Goal: Task Accomplishment & Management: Use online tool/utility

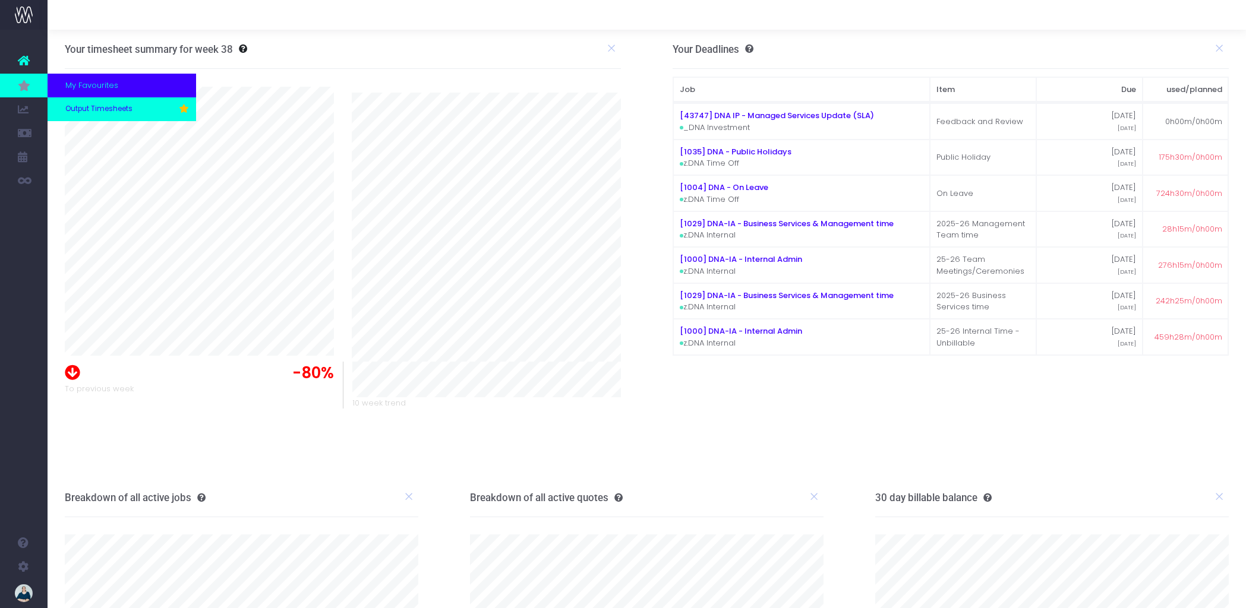
click at [103, 110] on span "Output Timesheets" at bounding box center [98, 109] width 67 height 11
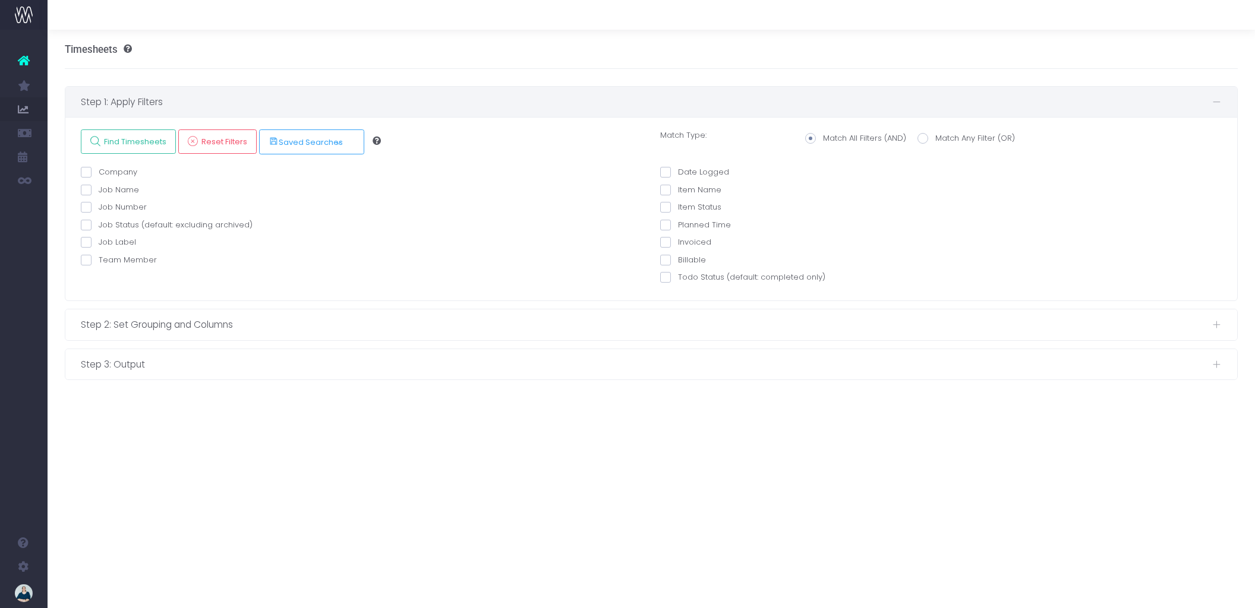
click at [87, 257] on span at bounding box center [86, 260] width 11 height 11
click at [99, 257] on input "Team Member" at bounding box center [103, 258] width 8 height 8
checkbox input "true"
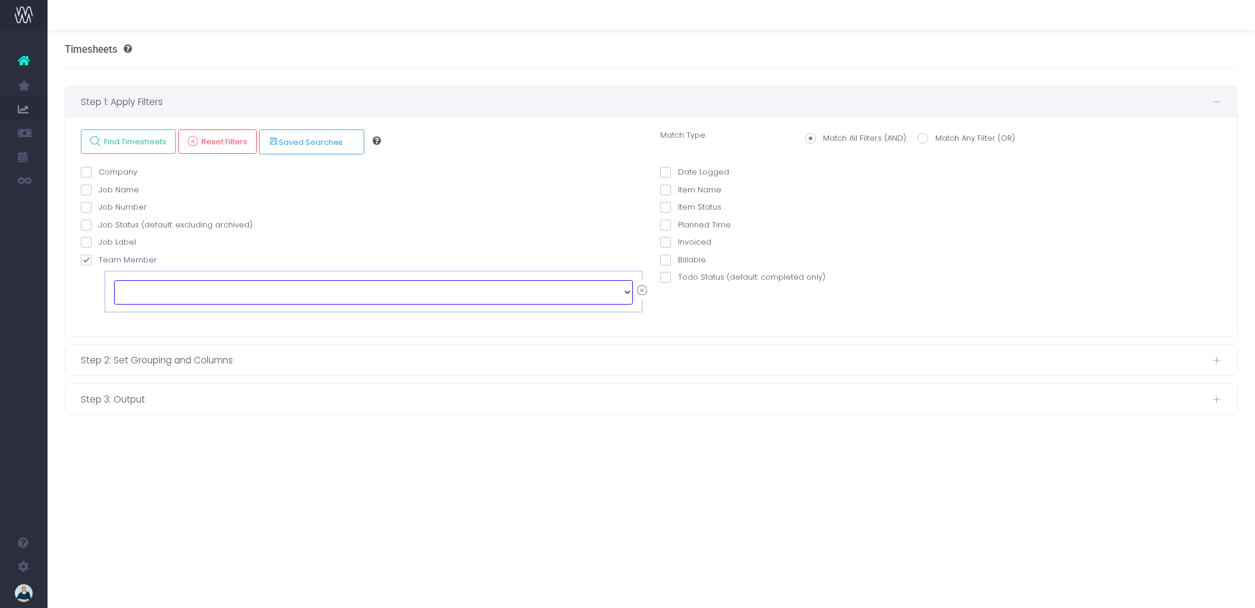
click at [170, 285] on select "echo " "; [PERSON_NAME] [PERSON_NAME] [PERSON_NAME] [PERSON_NAME] [PERSON_NAME]…" at bounding box center [373, 292] width 519 height 24
select select "128636"
click at [664, 165] on div at bounding box center [940, 160] width 561 height 12
click at [666, 169] on span at bounding box center [665, 172] width 11 height 11
click at [678, 169] on input "Date Logged" at bounding box center [682, 170] width 8 height 8
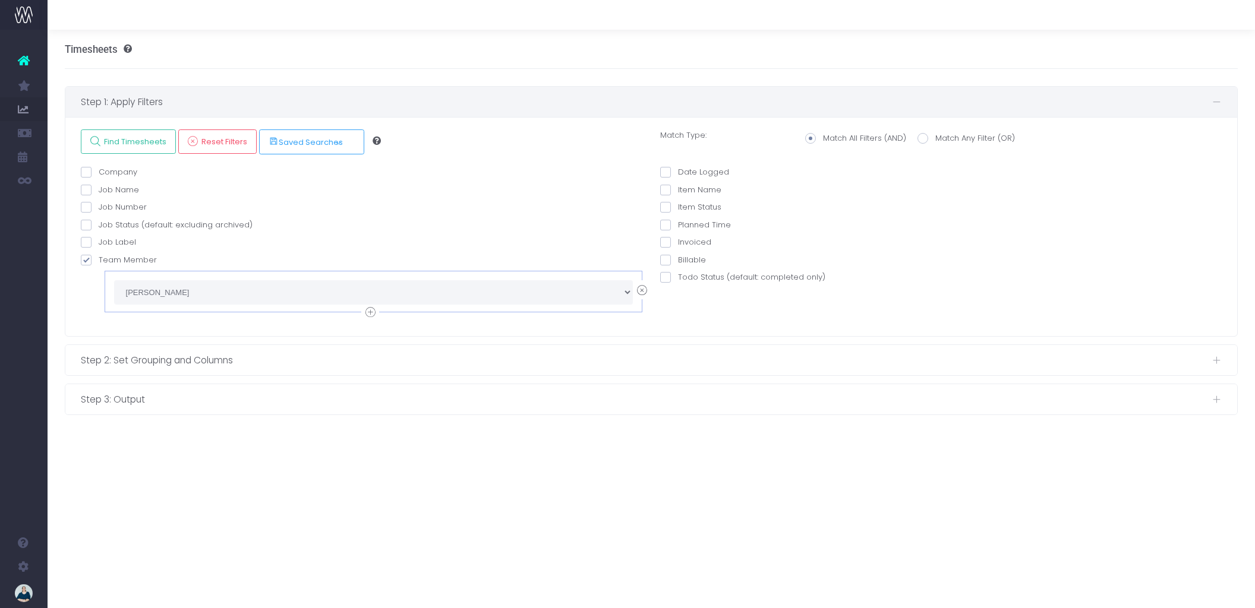
checkbox input "true"
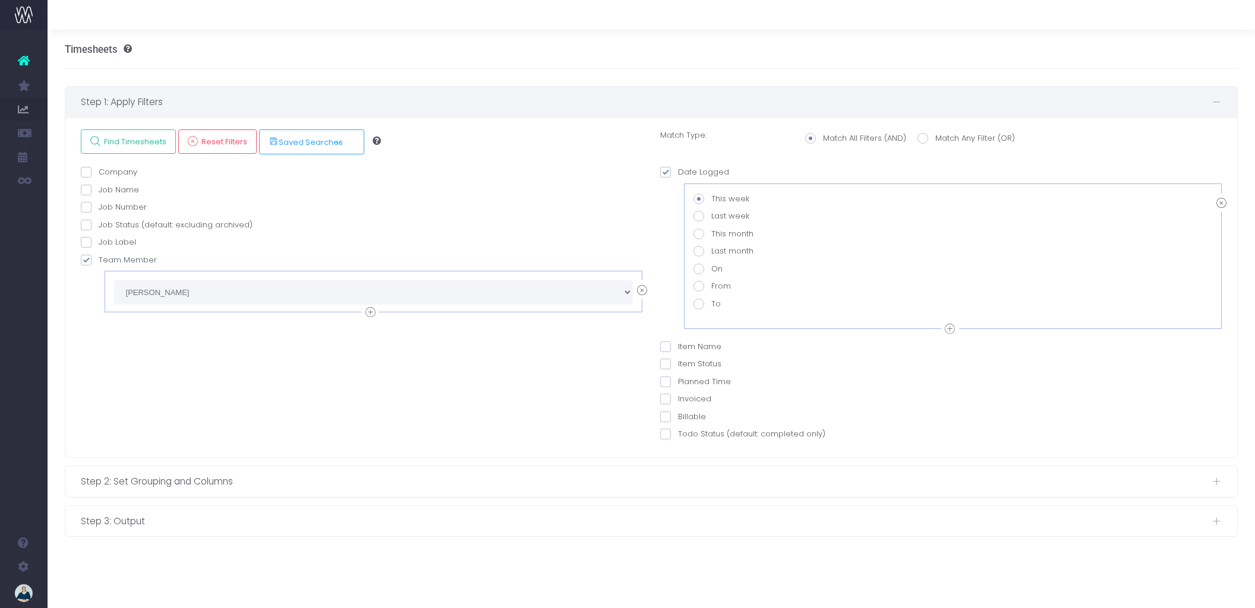
click at [700, 288] on span at bounding box center [698, 286] width 11 height 11
click at [711, 288] on input "From" at bounding box center [715, 284] width 8 height 8
radio input "true"
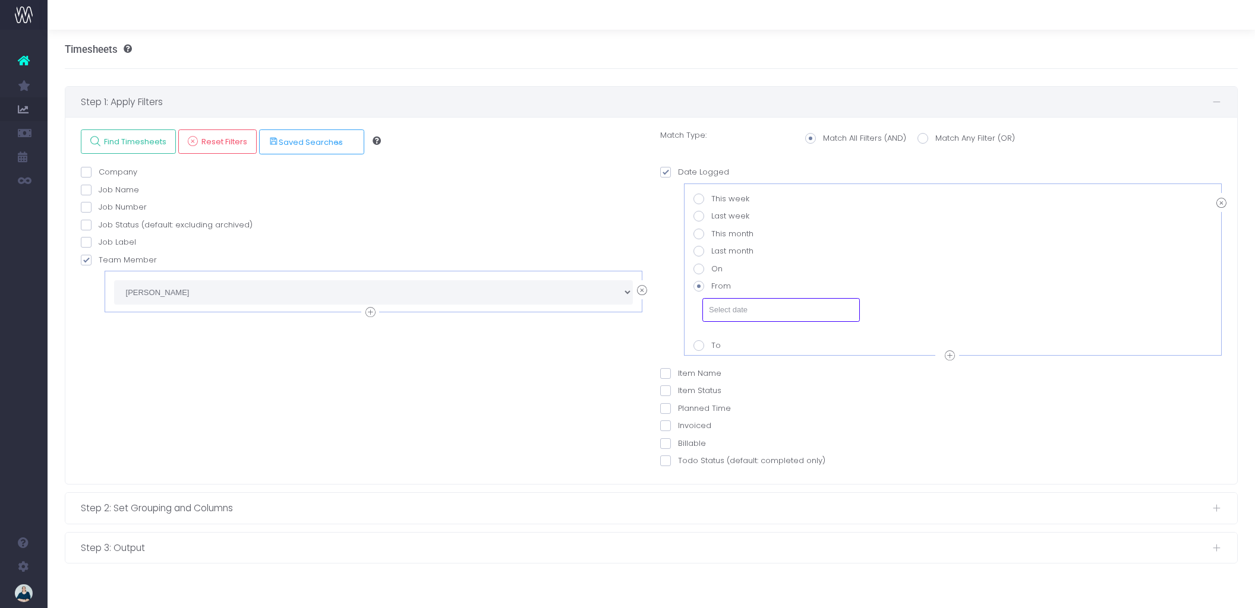
click at [716, 300] on input "text" at bounding box center [780, 310] width 157 height 24
click at [715, 209] on td "1" at bounding box center [718, 211] width 21 height 18
type input "01-09-2025"
click at [947, 356] on icon at bounding box center [950, 356] width 10 height 15
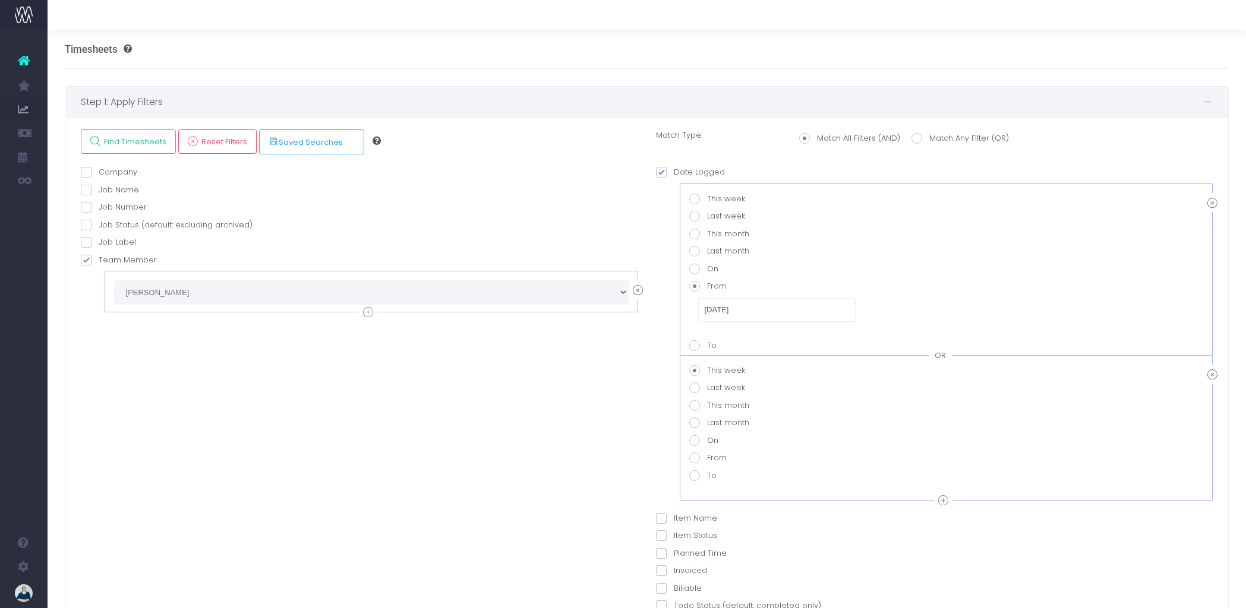
click at [945, 360] on div "OR" at bounding box center [939, 356] width 23 height 12
click at [696, 475] on span at bounding box center [694, 475] width 11 height 11
click at [707, 475] on value-datepicker-item-2-6 "To" at bounding box center [711, 474] width 8 height 8
radio value-datepicker-item-2-6 "true"
click at [744, 495] on input "text" at bounding box center [776, 499] width 157 height 24
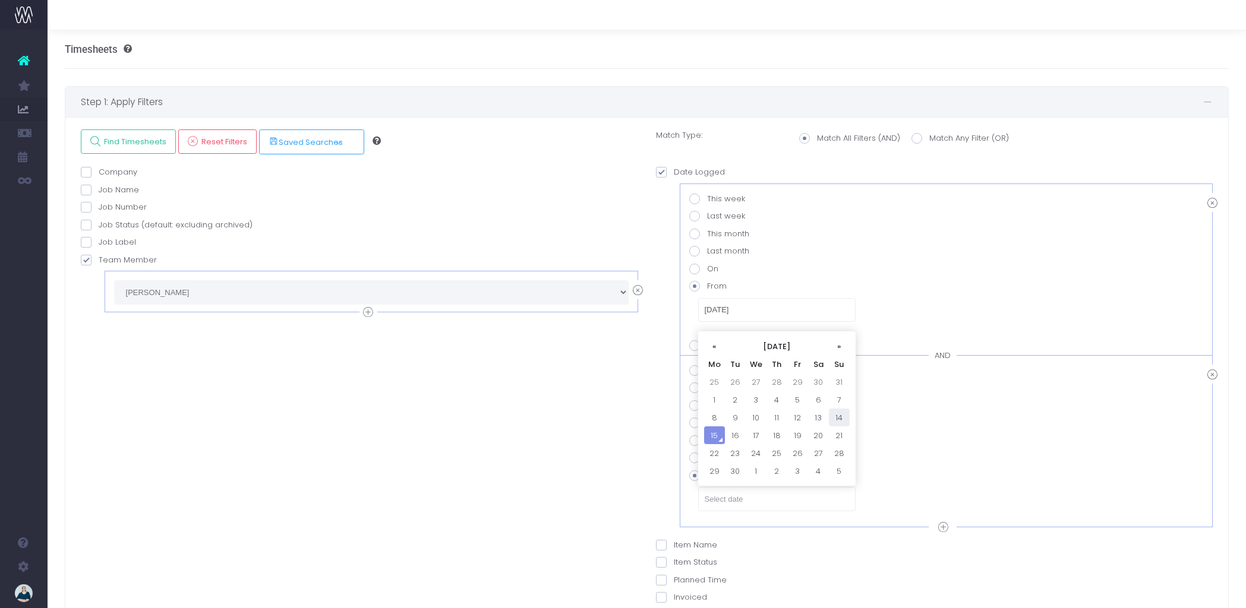
click at [844, 417] on td "14" at bounding box center [839, 418] width 21 height 18
type input "14-09-2025"
click at [640, 413] on div "Company AND Is Is Not Contains Doesn't Contain AND" at bounding box center [359, 405] width 575 height 478
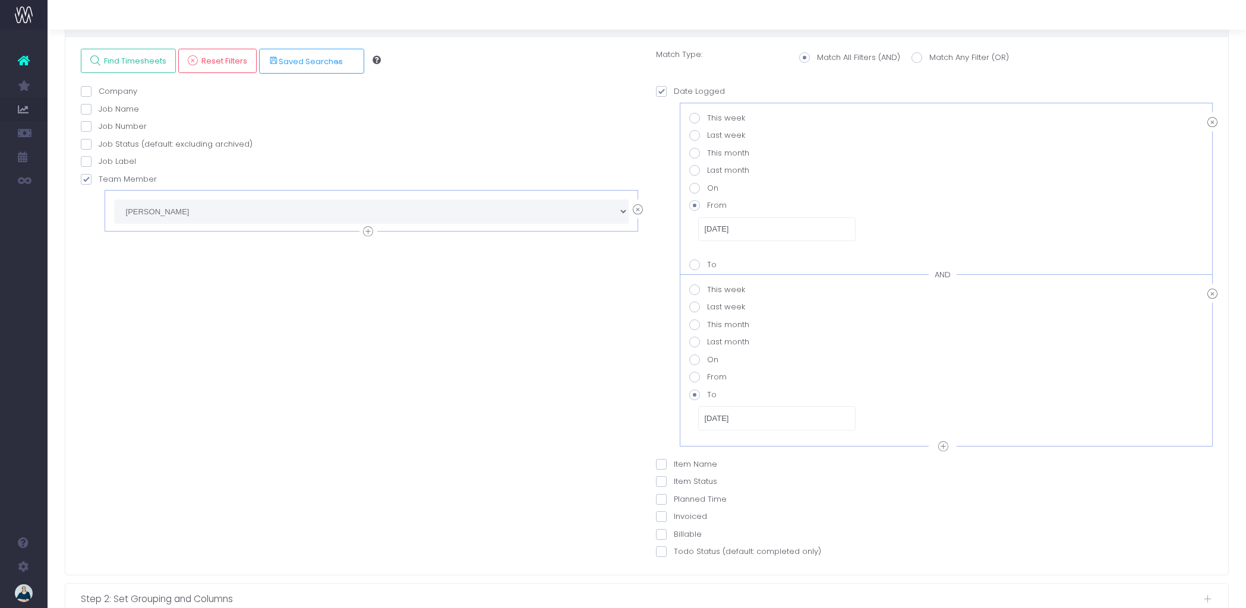
scroll to position [86, 0]
click at [134, 55] on span "Find Timesheets" at bounding box center [133, 56] width 67 height 10
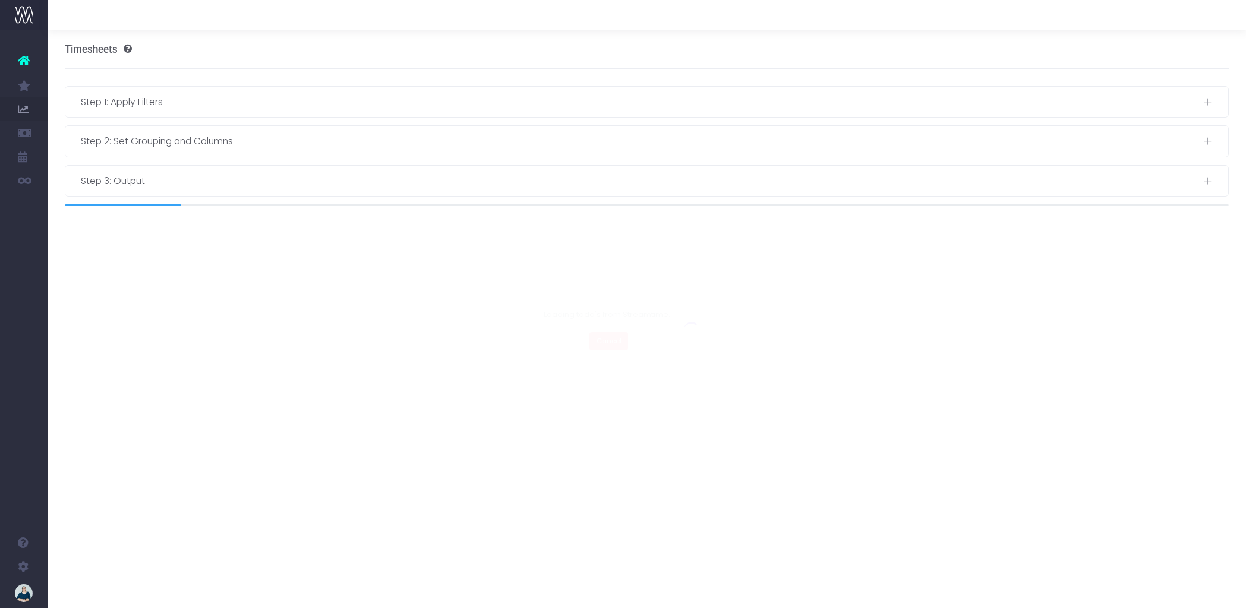
scroll to position [0, 0]
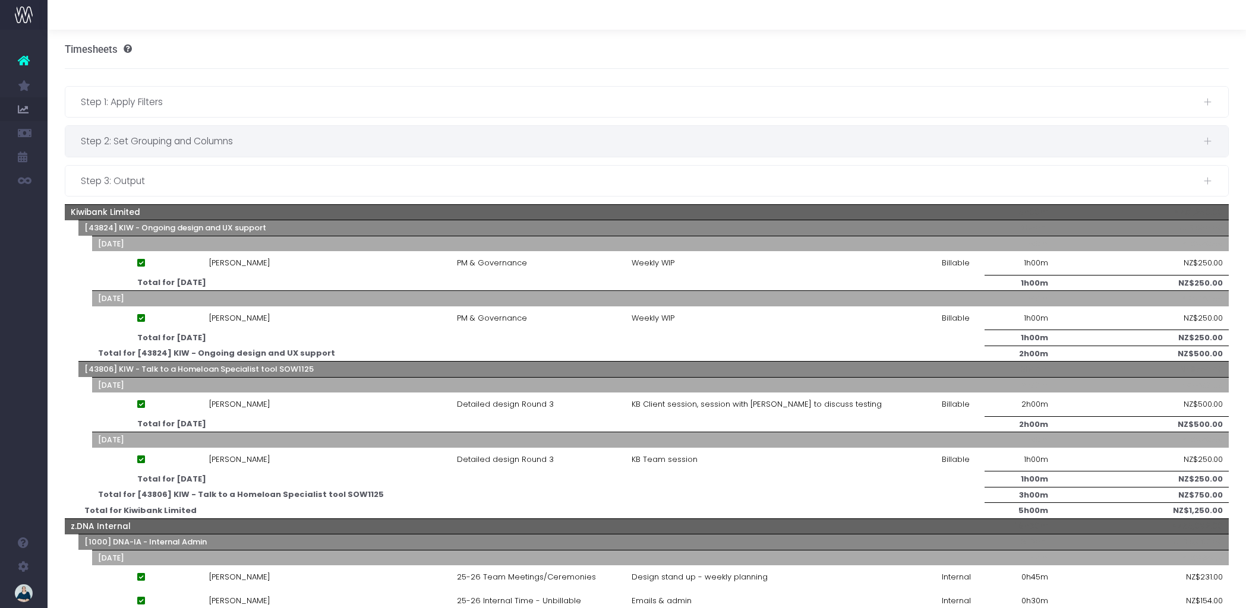
click at [258, 131] on div "Step 2: Set Grouping and Columns" at bounding box center [646, 141] width 1163 height 30
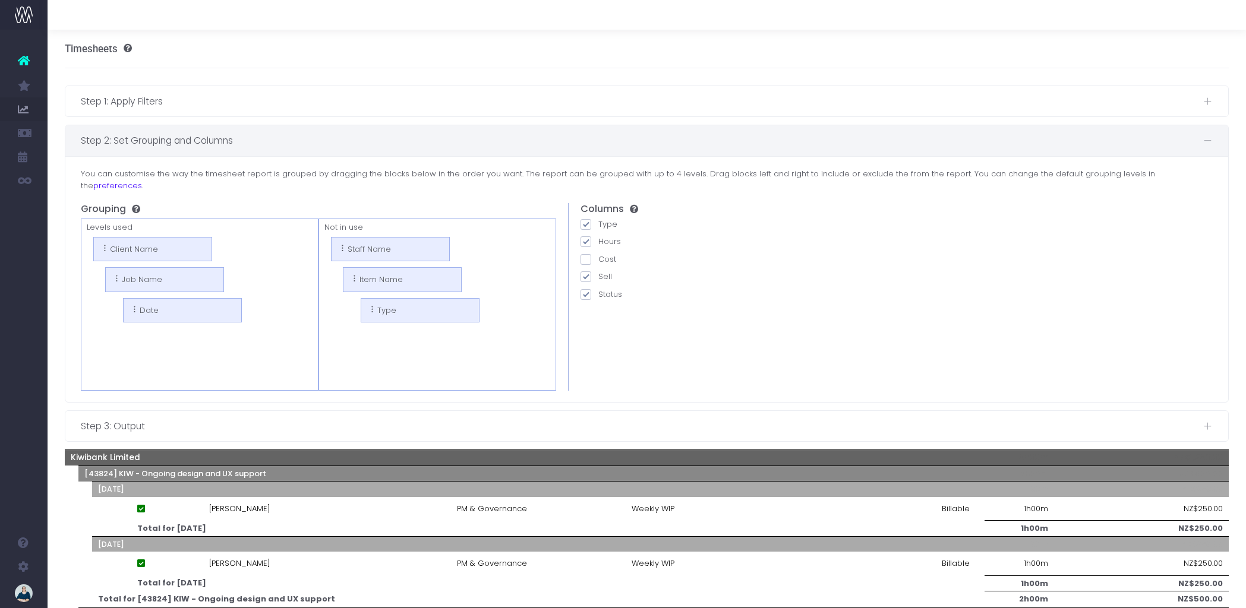
scroll to position [2, 0]
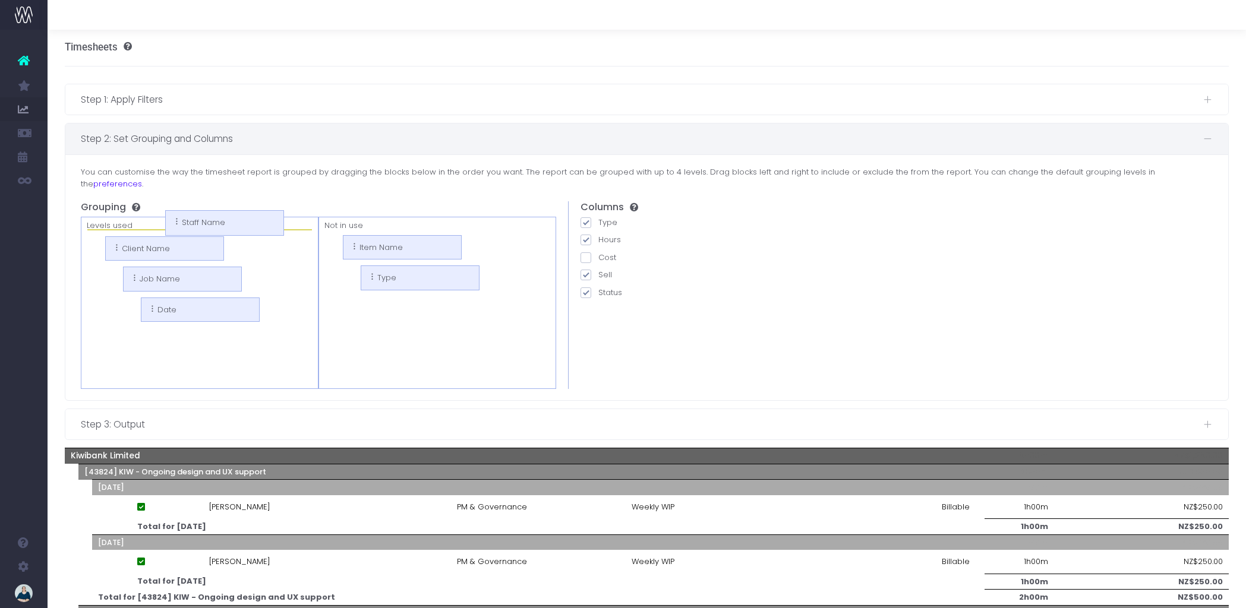
drag, startPoint x: 371, startPoint y: 230, endPoint x: 204, endPoint y: 217, distance: 167.4
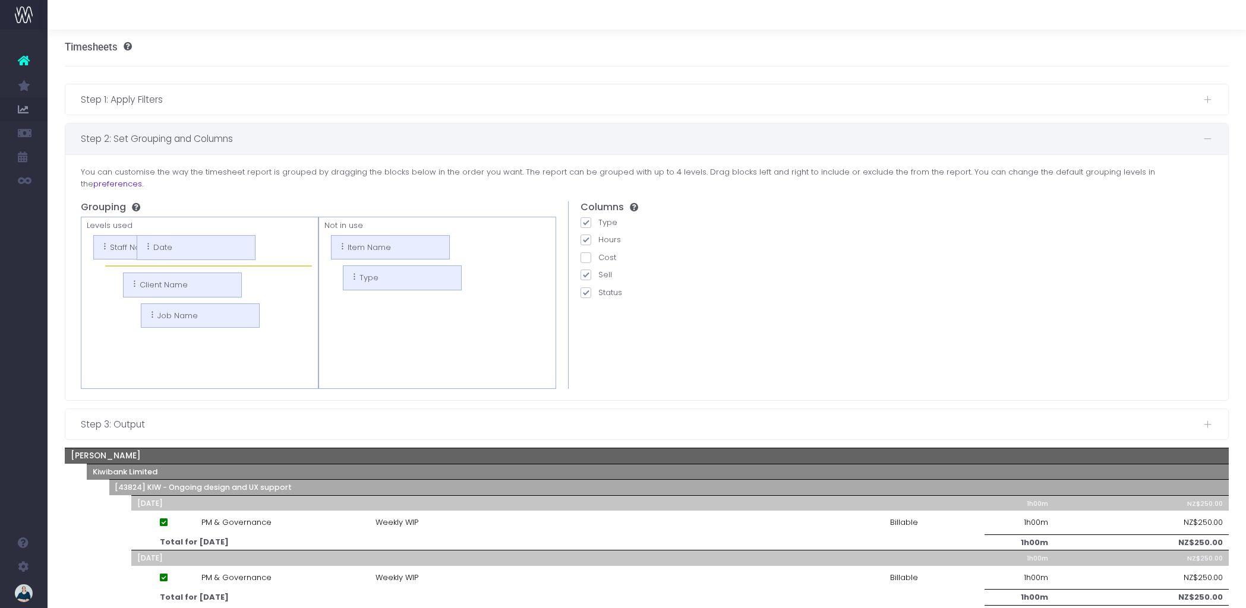
drag, startPoint x: 185, startPoint y: 331, endPoint x: 163, endPoint y: 249, distance: 84.9
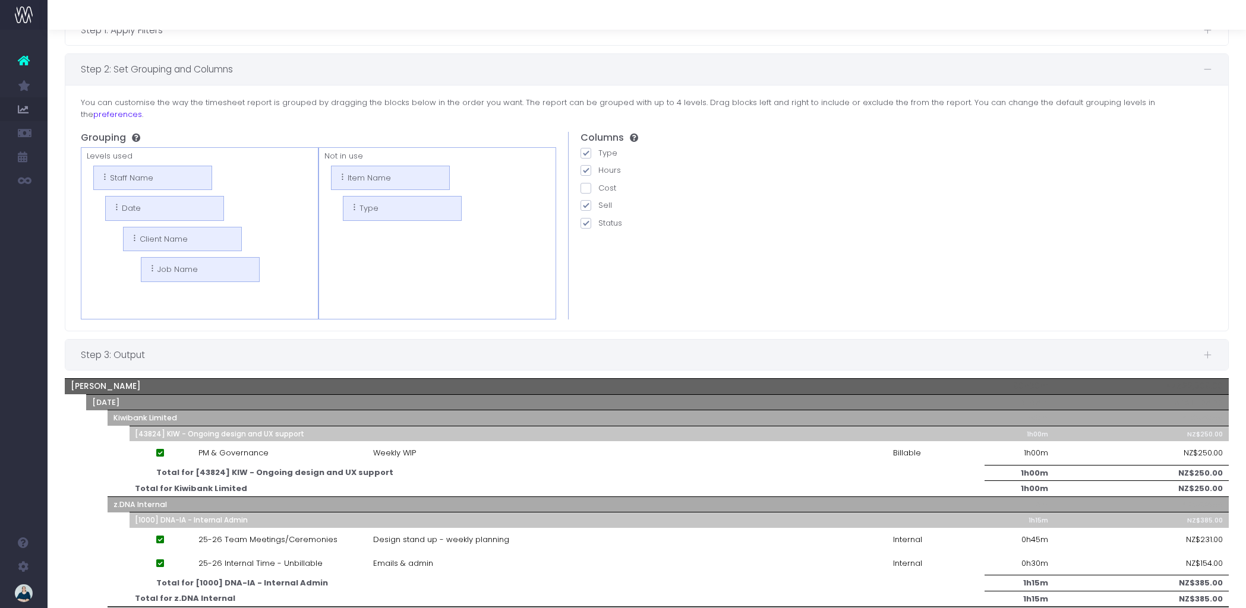
scroll to position [79, 0]
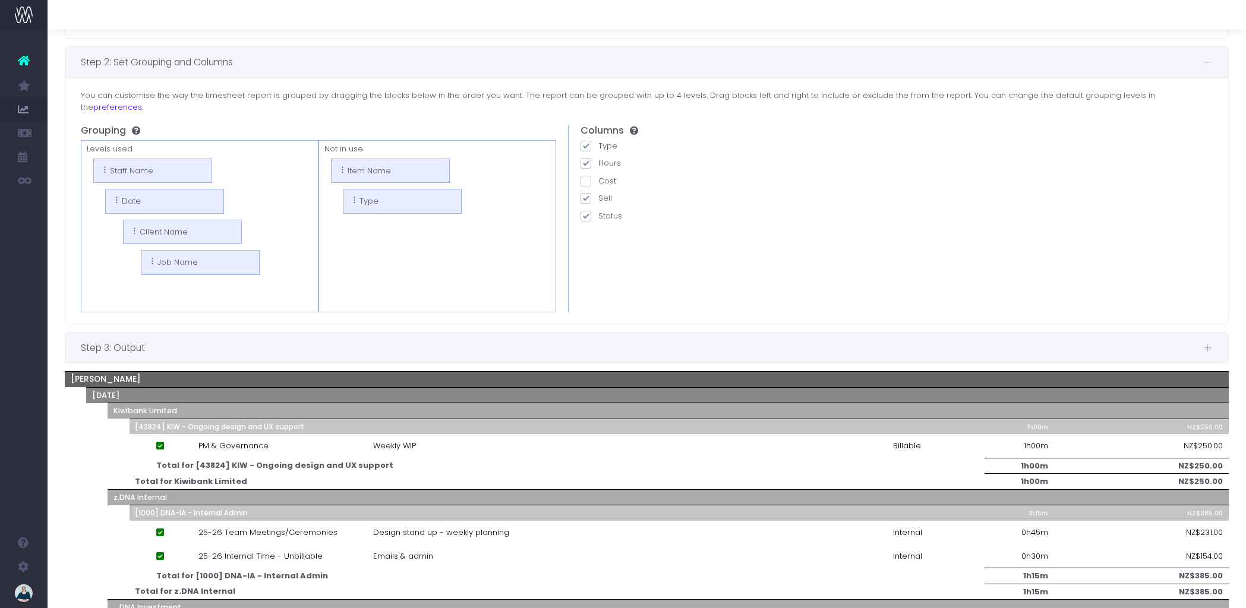
click at [206, 333] on div "Step 3: Output" at bounding box center [646, 348] width 1163 height 30
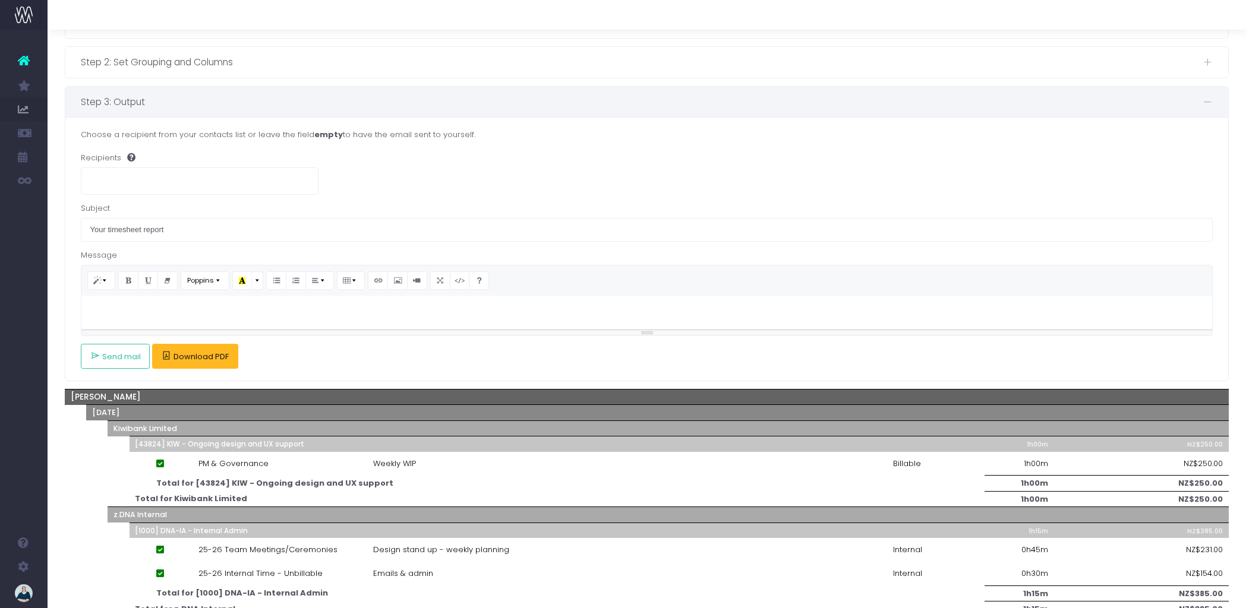
click at [178, 358] on span "Download PDF" at bounding box center [200, 357] width 55 height 10
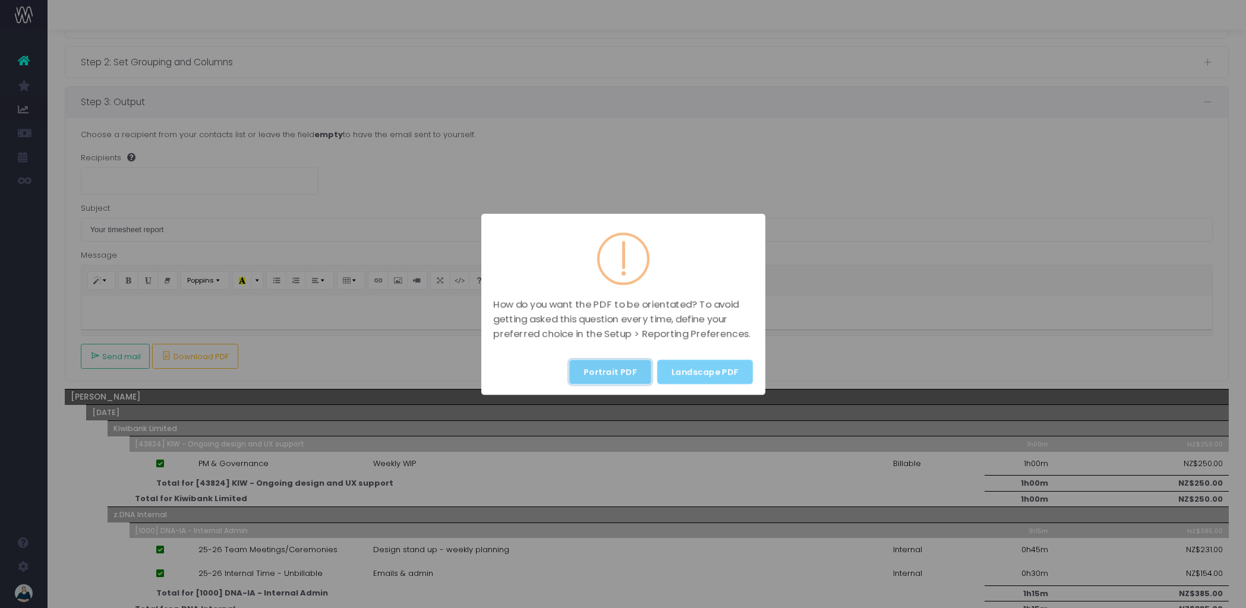
click at [600, 367] on button "Portrait PDF" at bounding box center [610, 372] width 82 height 24
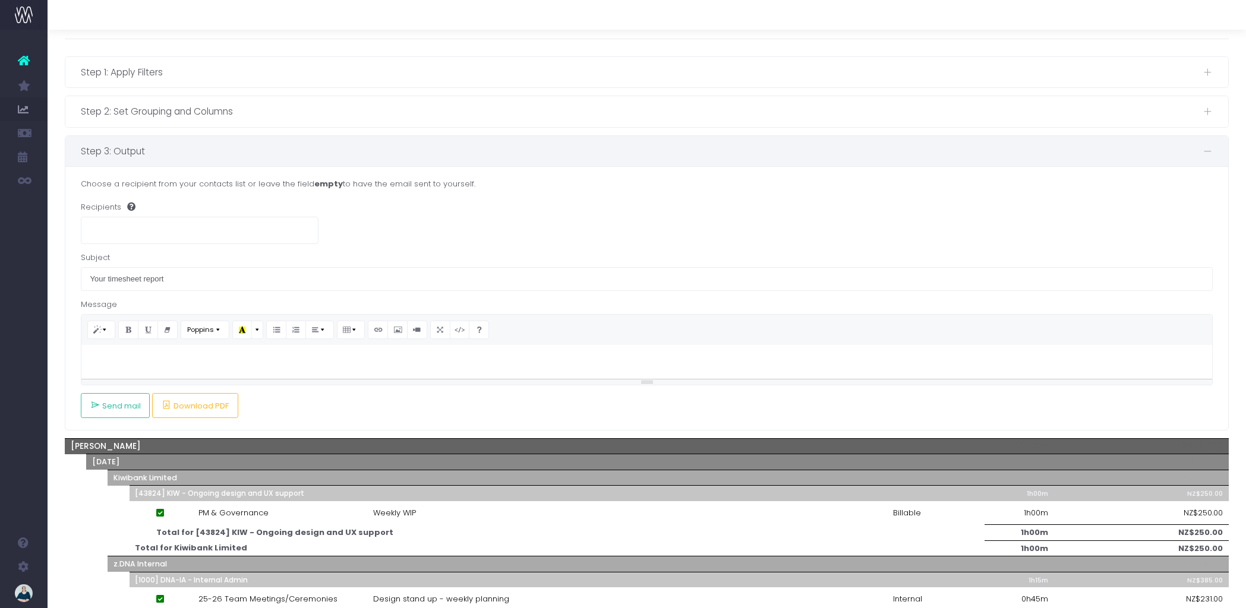
scroll to position [26, 0]
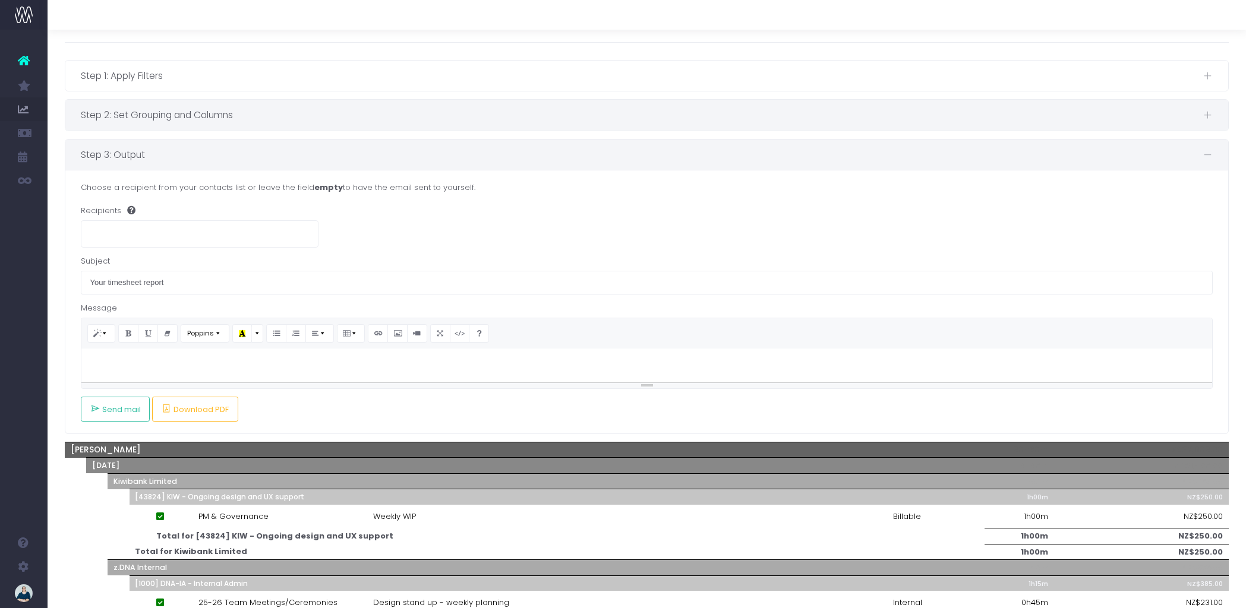
click at [274, 116] on span "Step 2: Set Grouping and Columns" at bounding box center [642, 115] width 1122 height 15
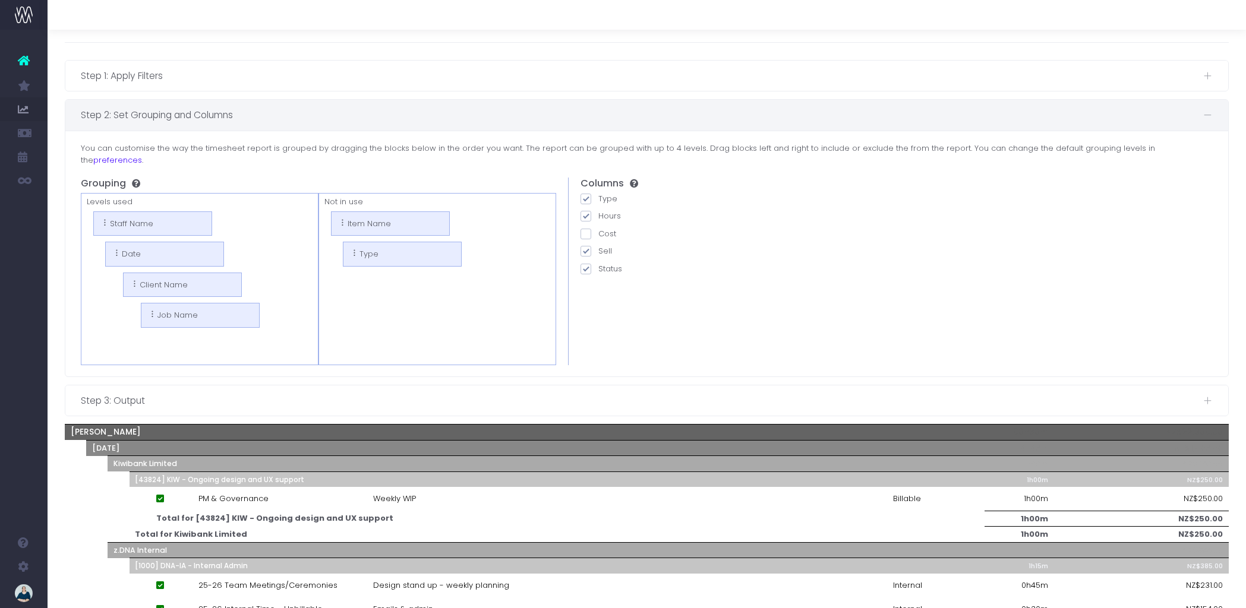
click at [586, 246] on span at bounding box center [585, 251] width 11 height 11
click at [598, 245] on input "Sell" at bounding box center [602, 249] width 8 height 8
checkbox input "false"
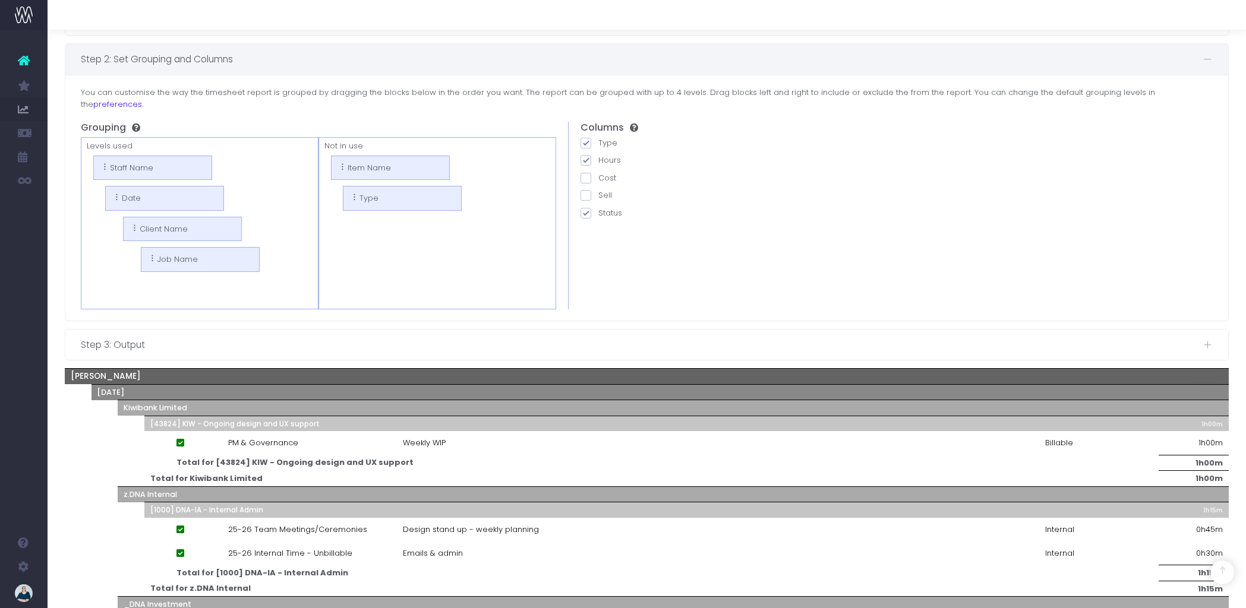
scroll to position [0, 0]
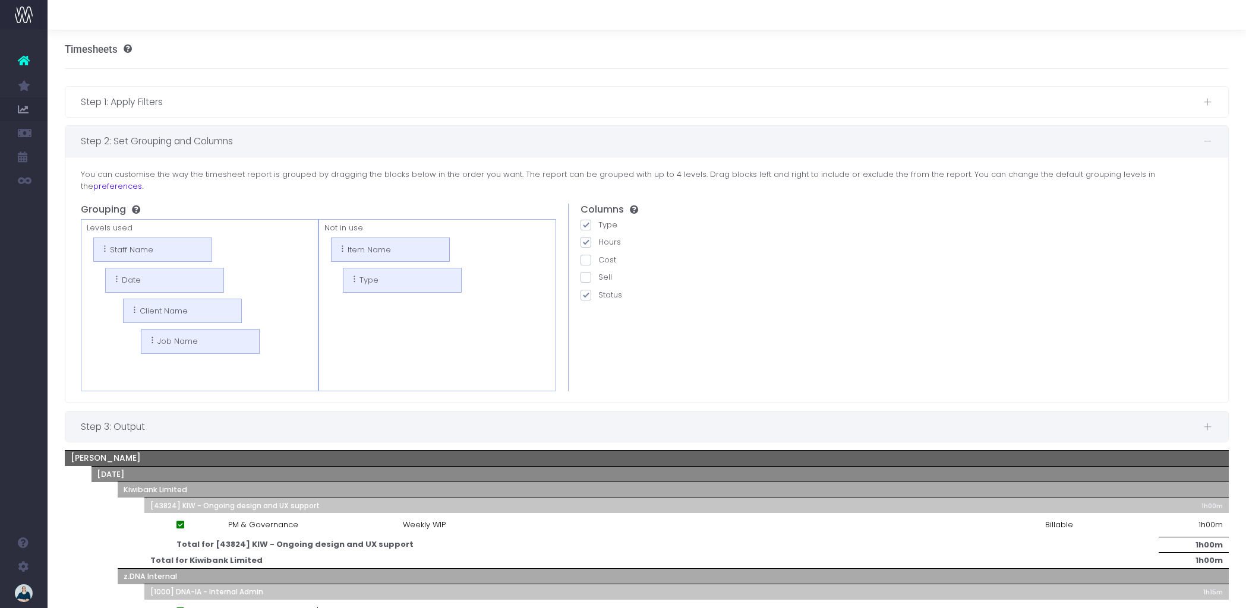
click at [273, 419] on span "Step 3: Output" at bounding box center [642, 426] width 1122 height 15
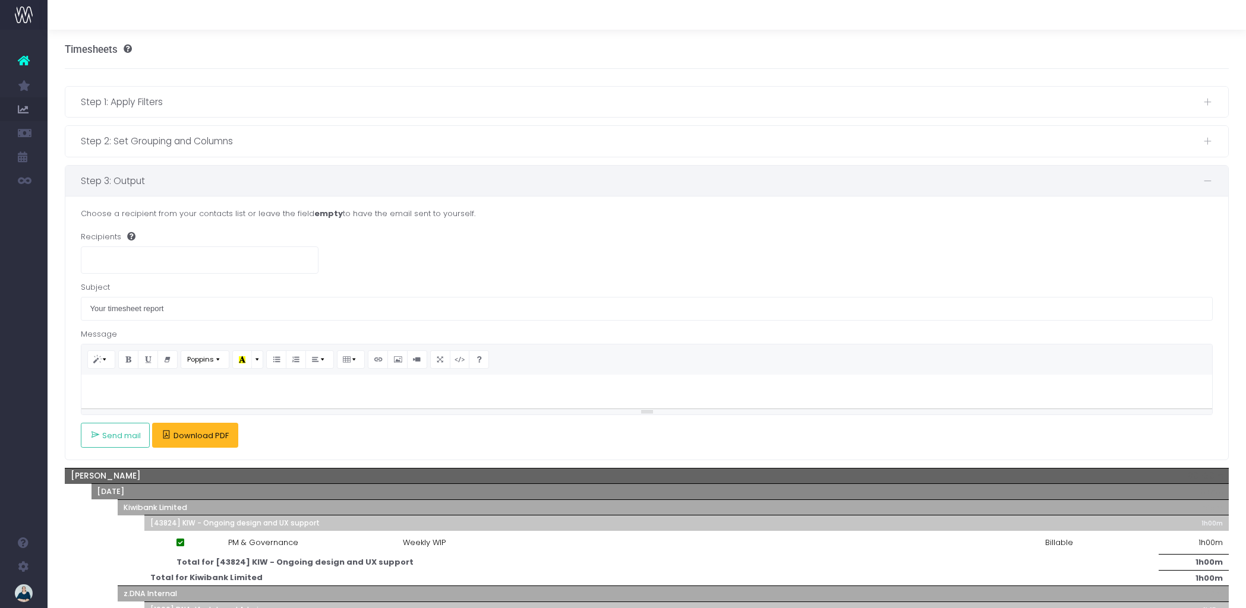
click at [190, 434] on span "Download PDF" at bounding box center [200, 436] width 55 height 10
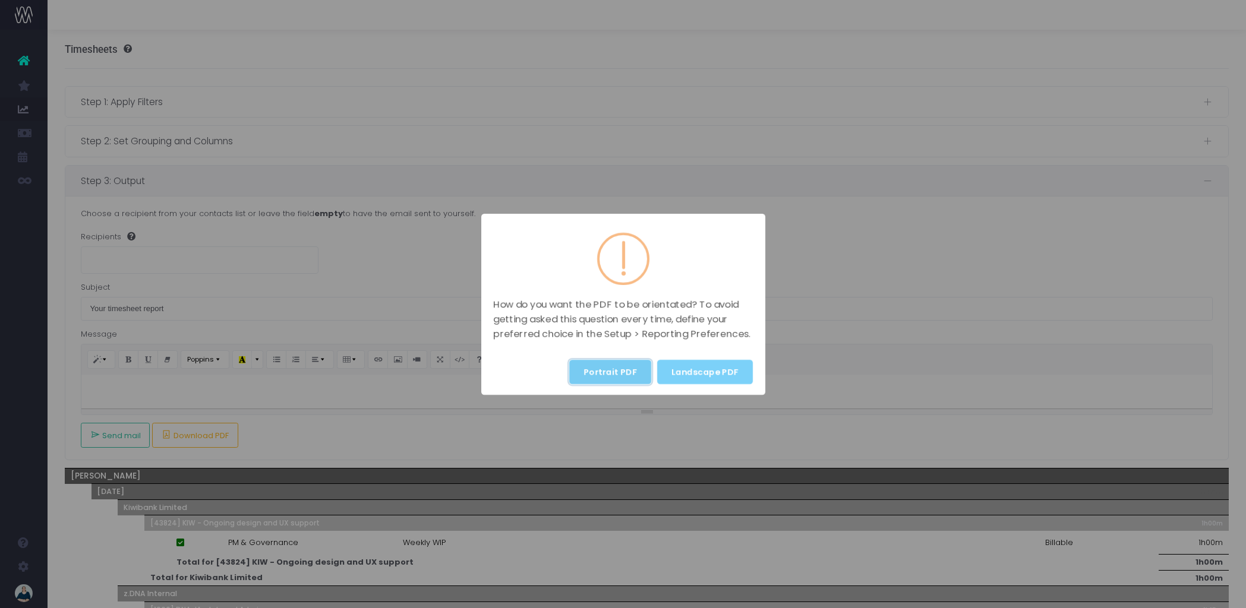
click at [593, 361] on button "Portrait PDF" at bounding box center [610, 372] width 82 height 24
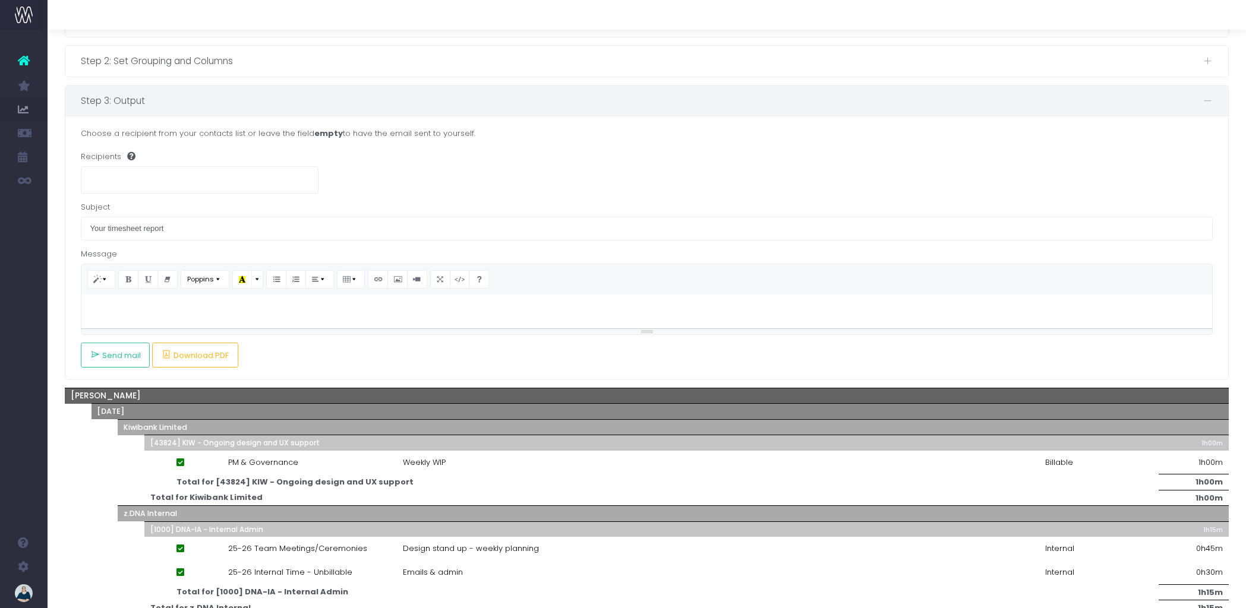
scroll to position [34, 0]
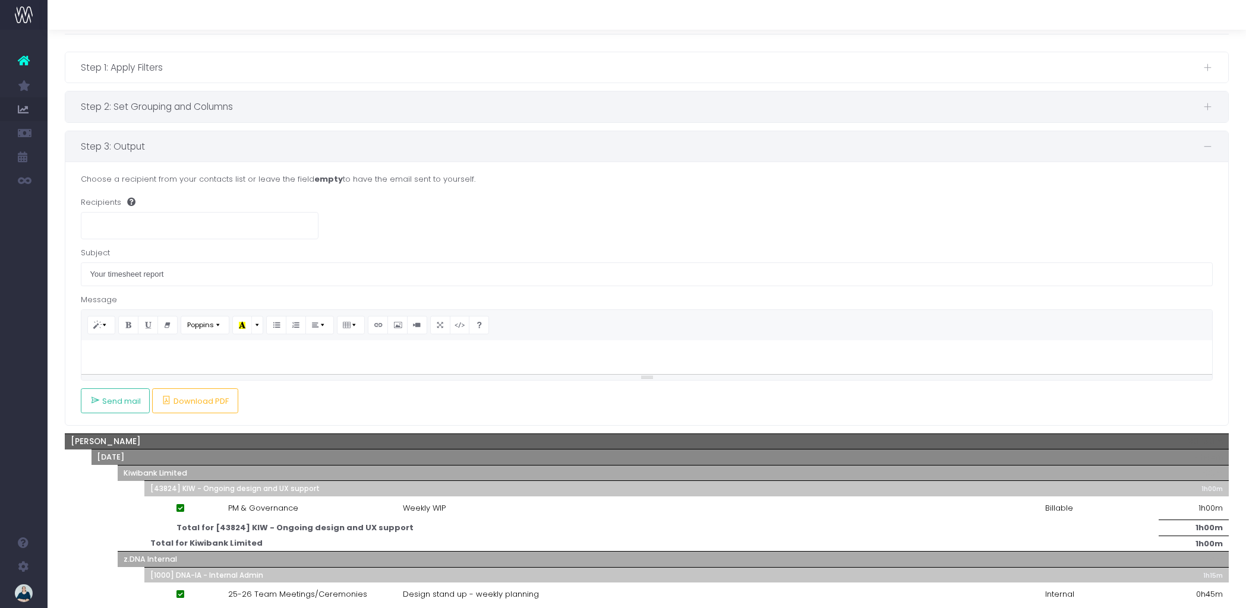
click at [242, 105] on span "Step 2: Set Grouping and Columns" at bounding box center [642, 106] width 1122 height 15
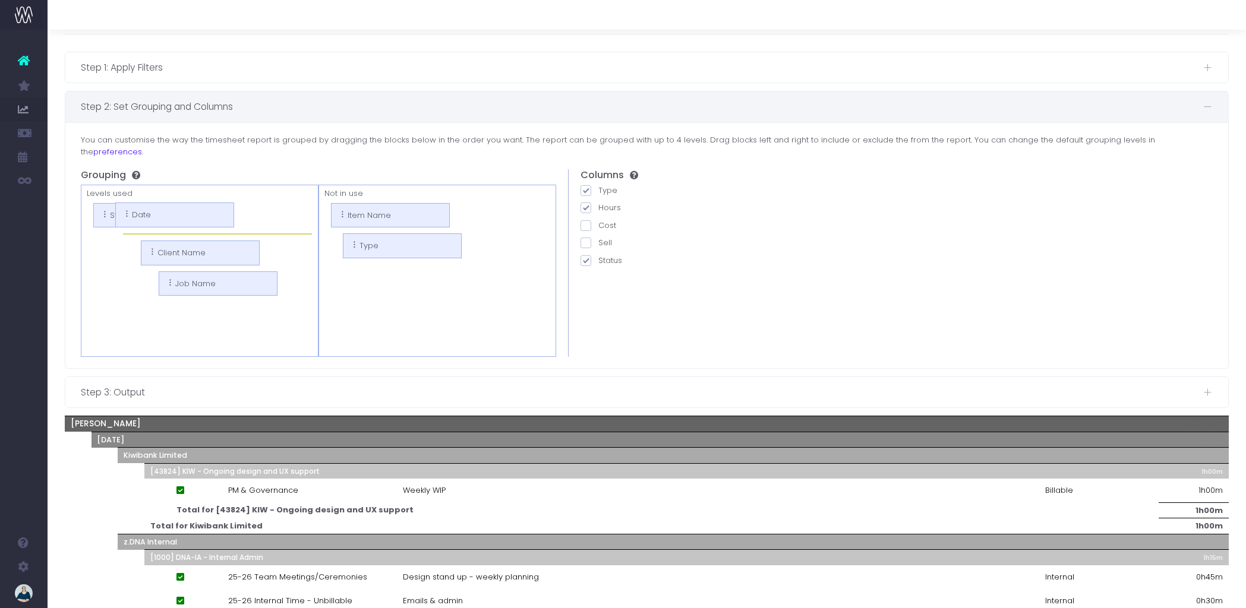
drag, startPoint x: 128, startPoint y: 235, endPoint x: 138, endPoint y: 214, distance: 22.6
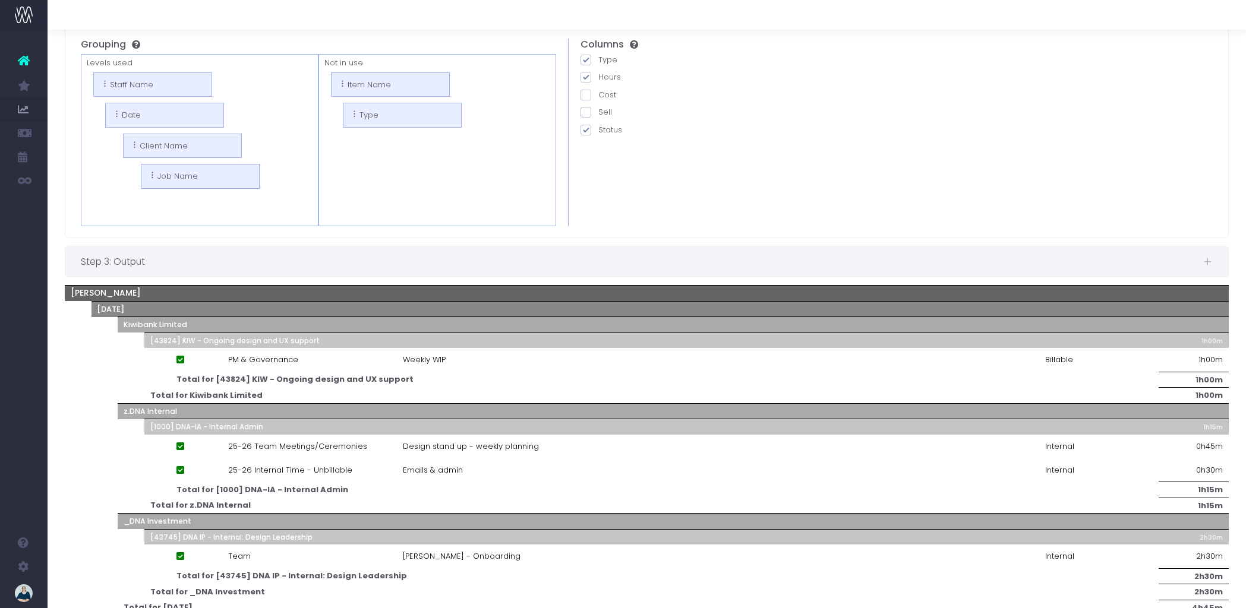
scroll to position [116, 0]
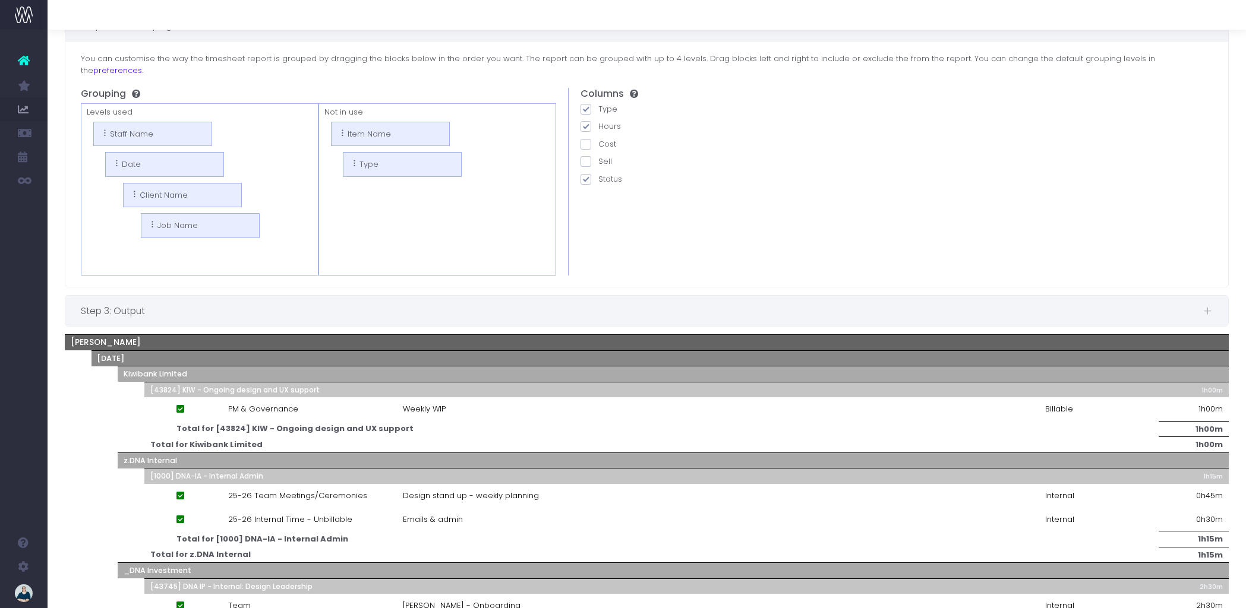
click at [337, 304] on span "Step 3: Output" at bounding box center [642, 311] width 1122 height 15
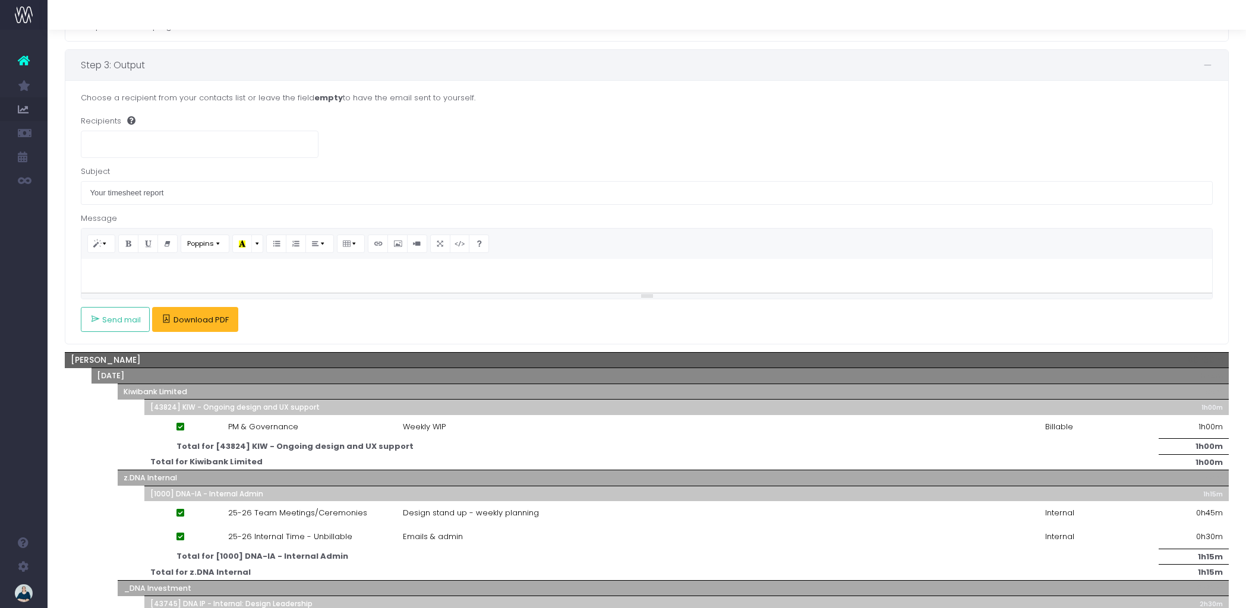
click at [162, 323] on icon "button" at bounding box center [167, 319] width 10 height 10
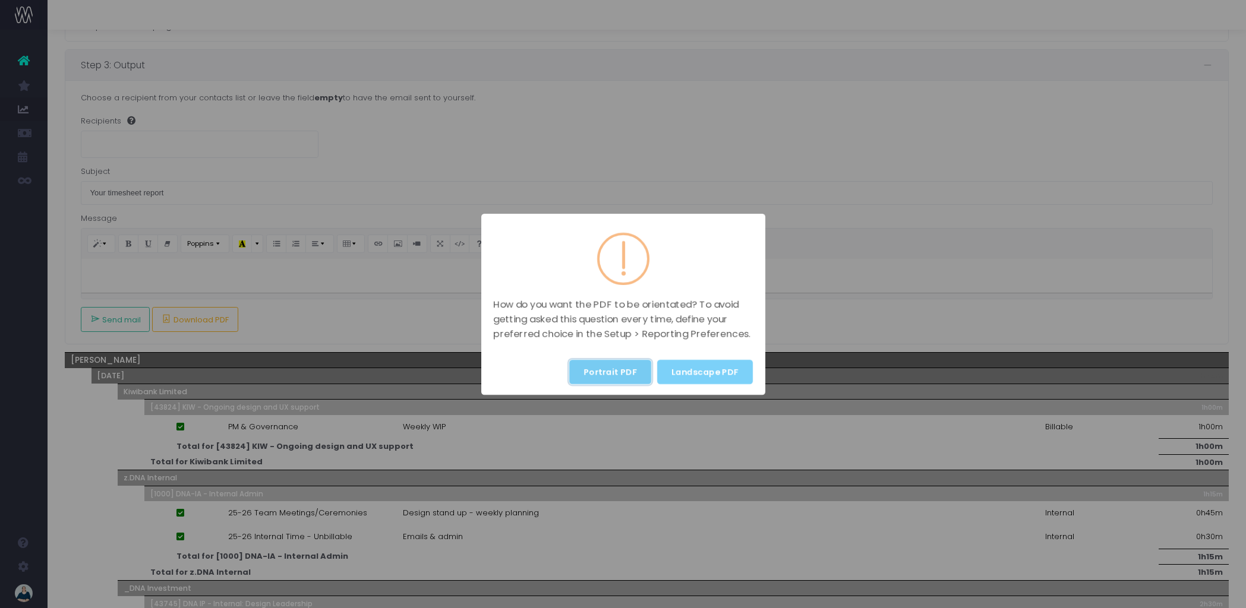
click at [630, 369] on button "Portrait PDF" at bounding box center [610, 372] width 82 height 24
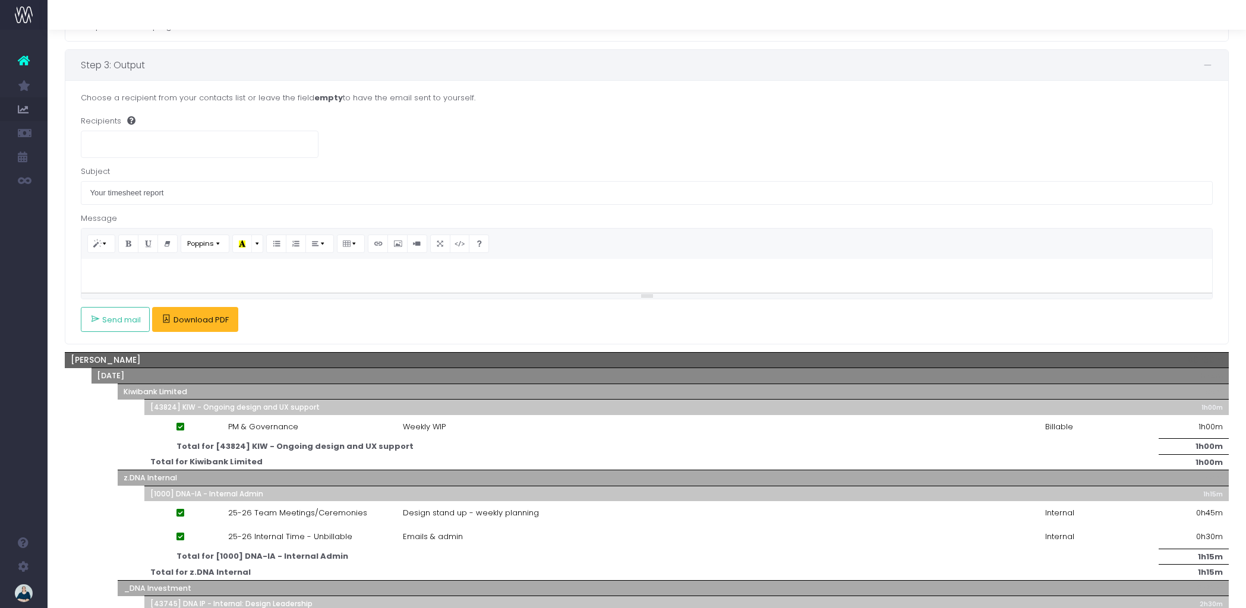
click at [198, 312] on button "Download PDF" at bounding box center [195, 319] width 86 height 25
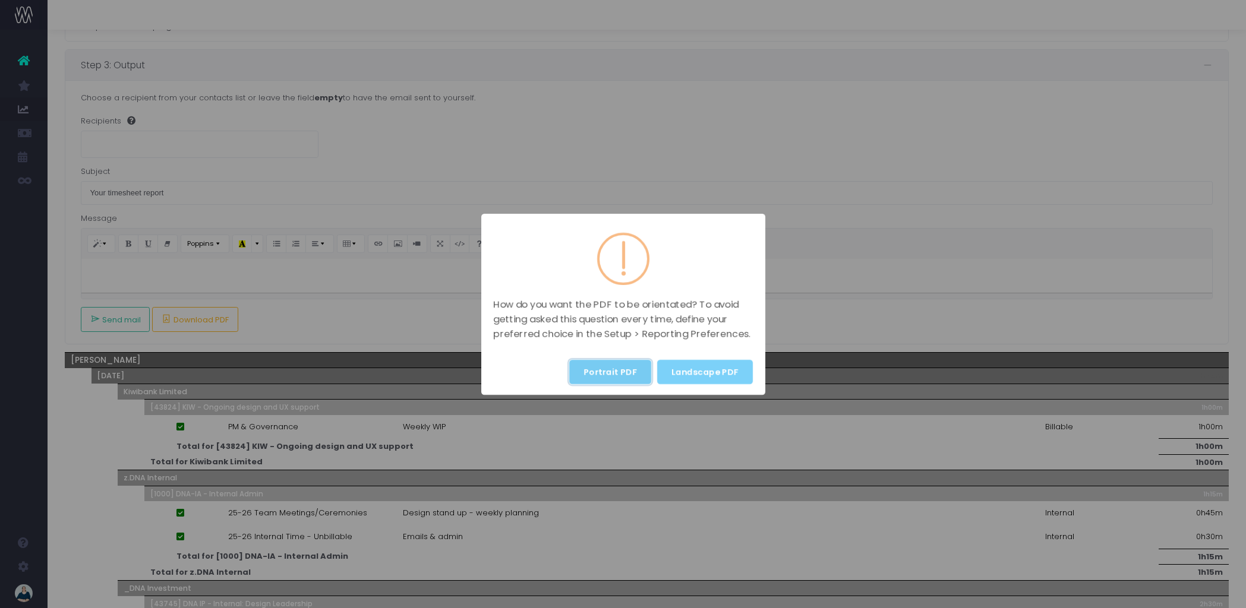
click at [609, 383] on button "Portrait PDF" at bounding box center [610, 372] width 82 height 24
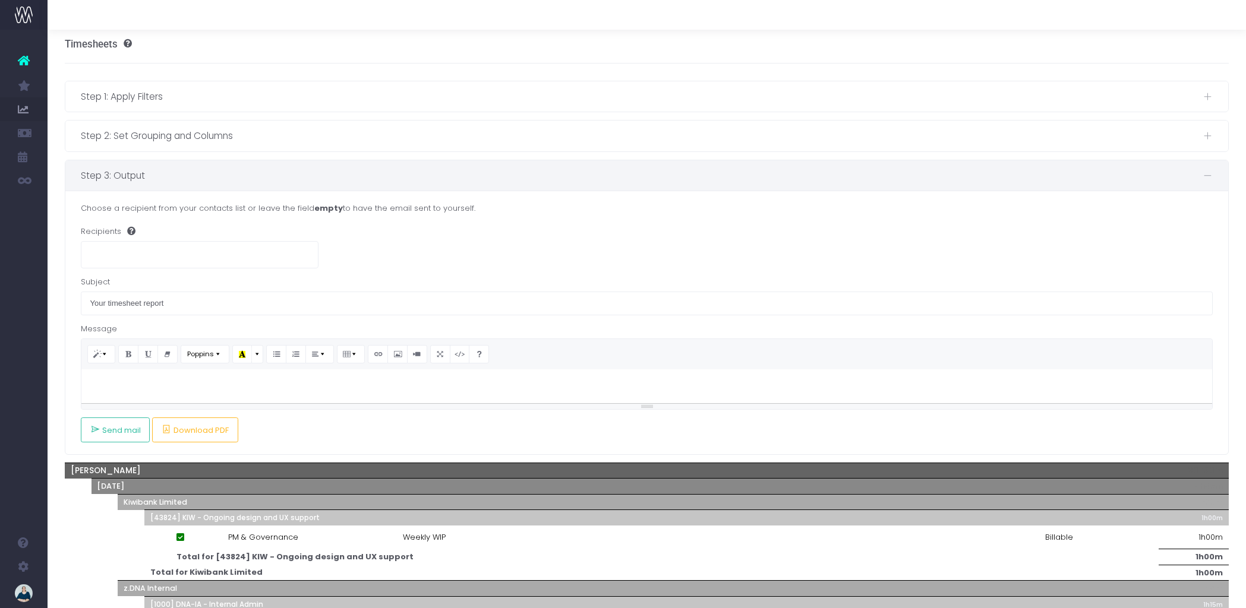
scroll to position [0, 0]
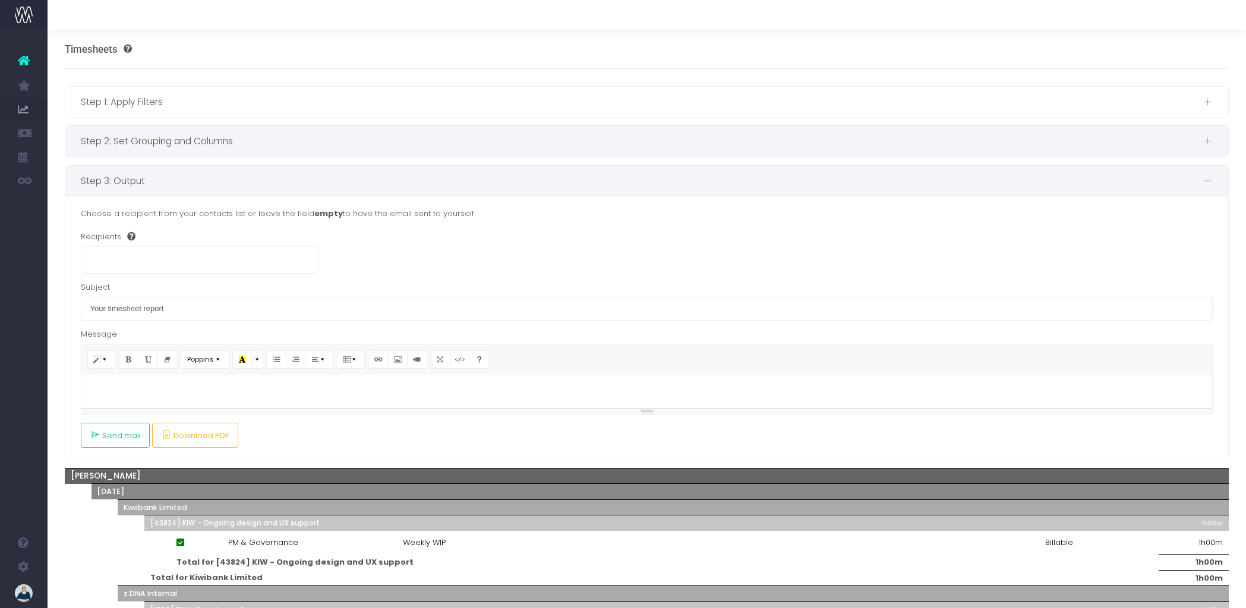
click at [265, 144] on span "Step 2: Set Grouping and Columns" at bounding box center [642, 141] width 1122 height 15
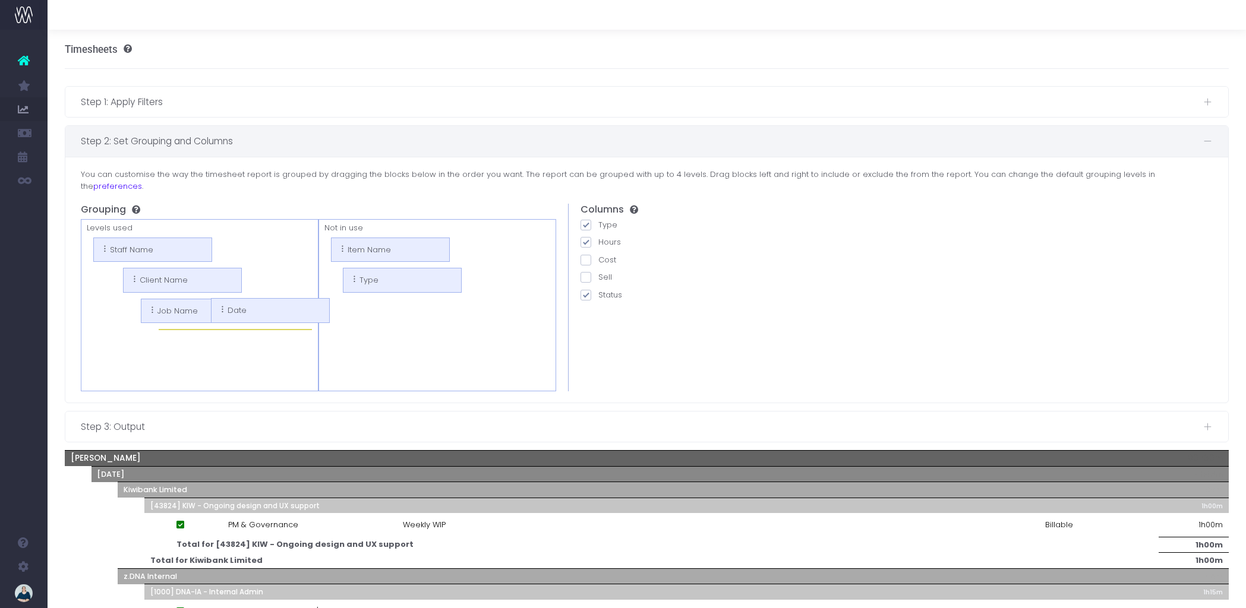
drag, startPoint x: 128, startPoint y: 265, endPoint x: 233, endPoint y: 306, distance: 113.4
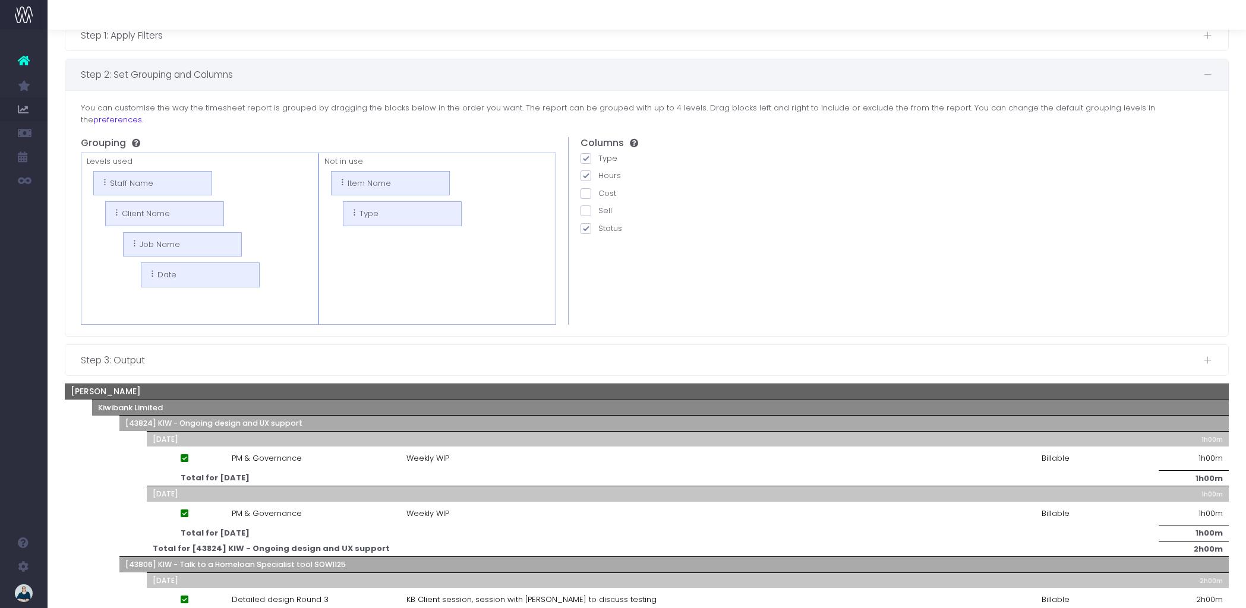
scroll to position [66, 0]
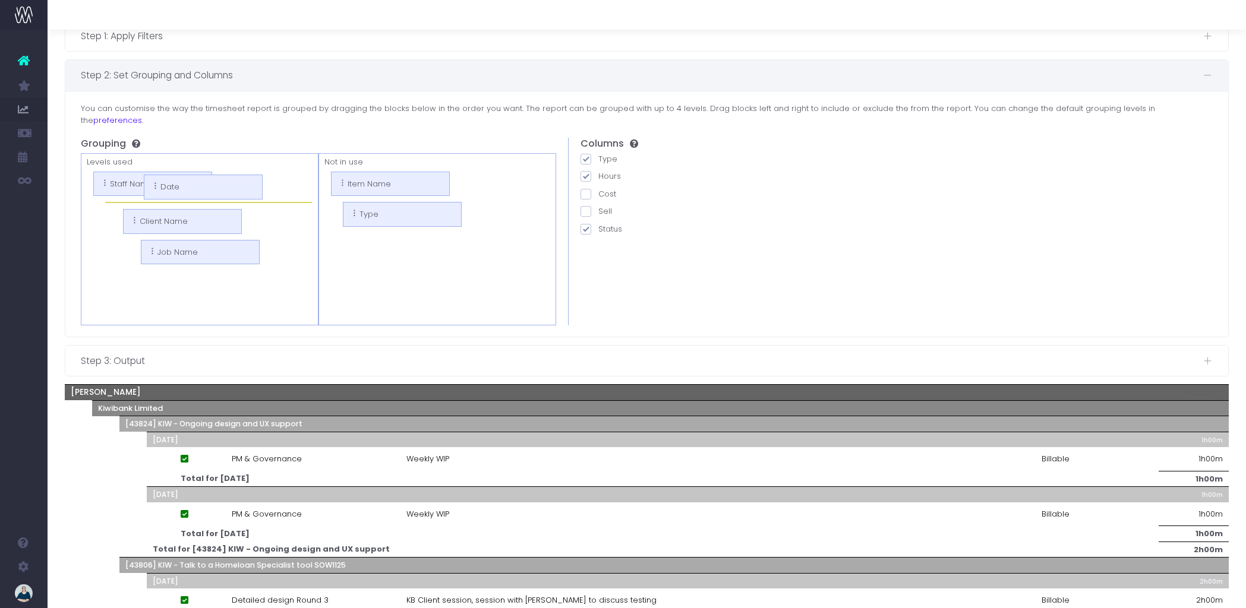
drag, startPoint x: 161, startPoint y: 267, endPoint x: 146, endPoint y: 188, distance: 81.0
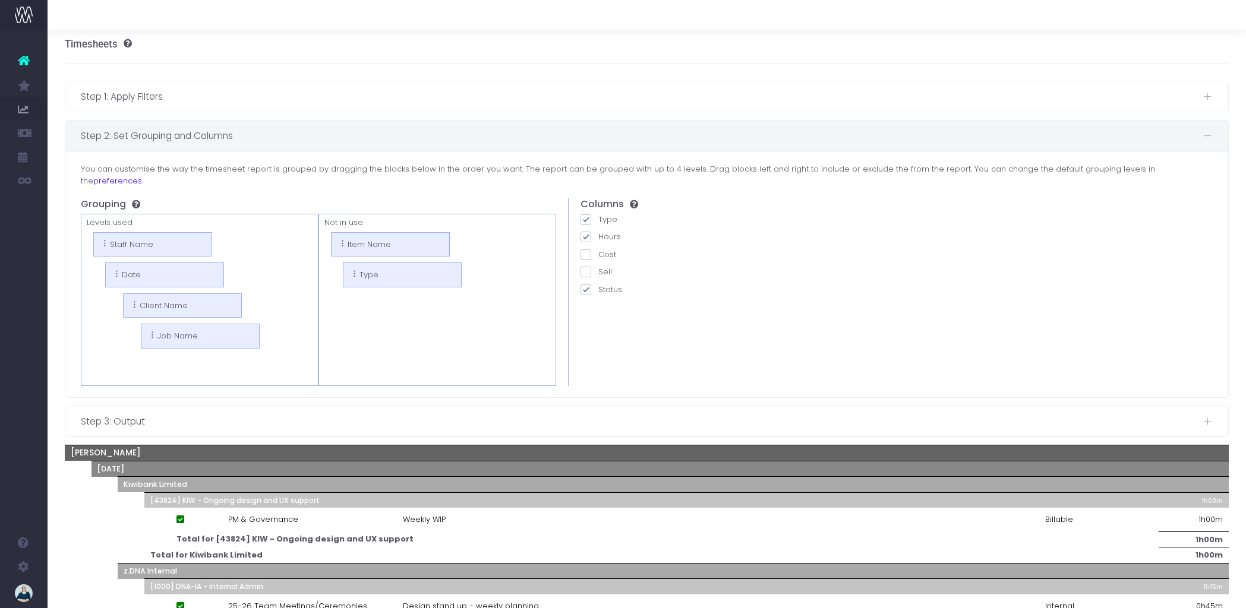
scroll to position [0, 0]
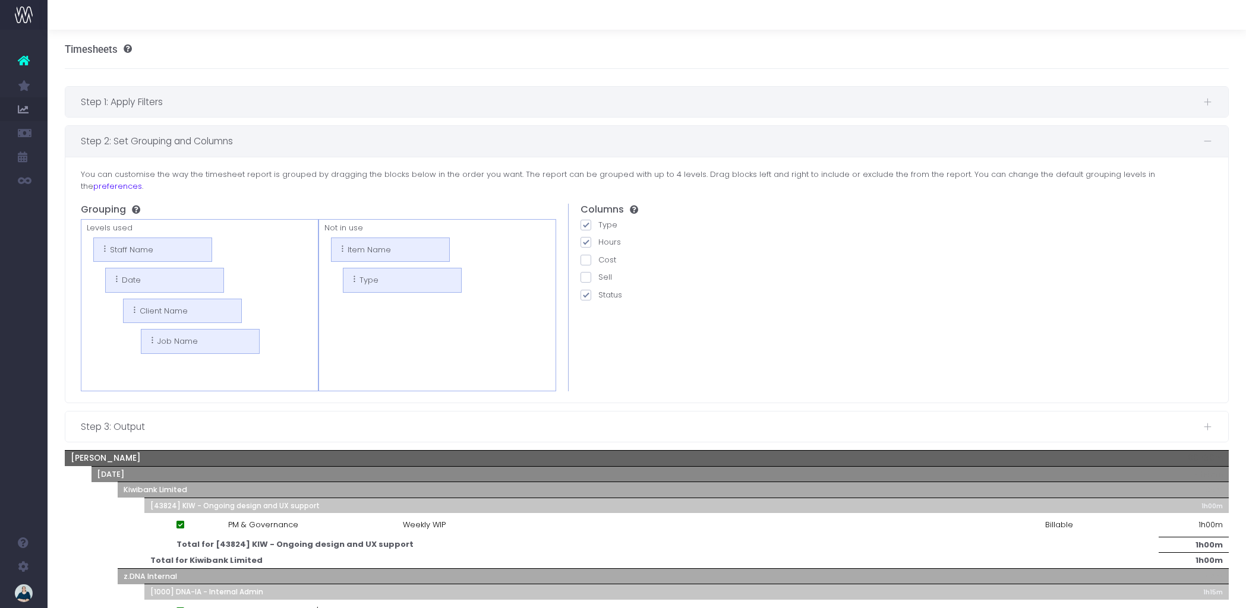
click at [271, 99] on span "Step 1: Apply Filters" at bounding box center [642, 101] width 1122 height 15
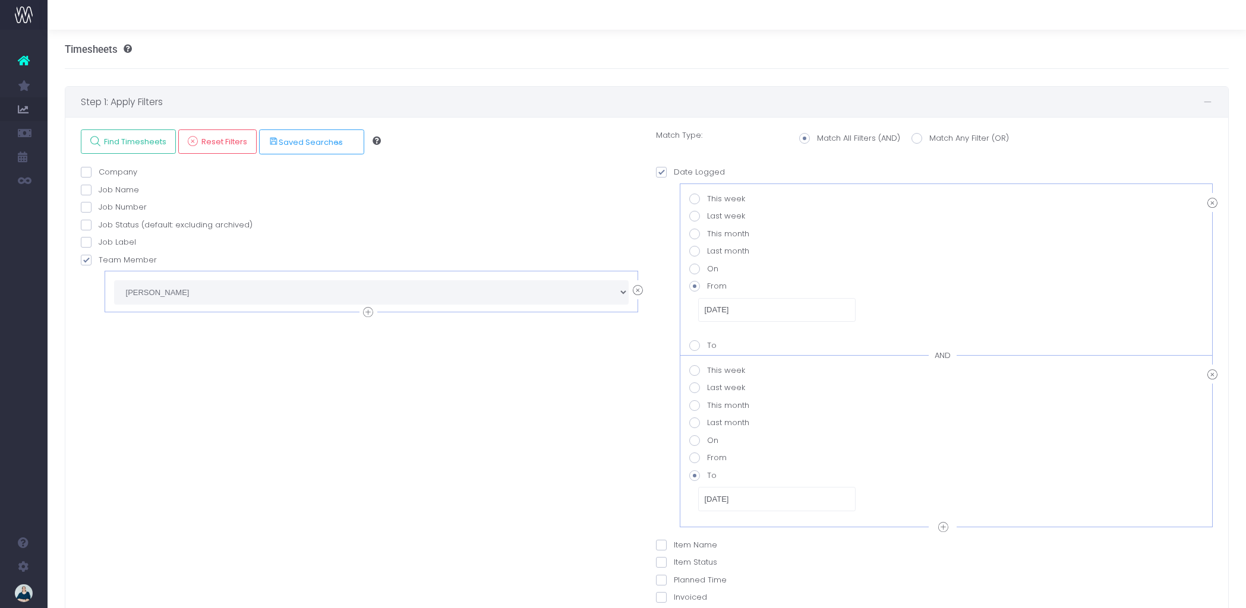
click at [271, 100] on span "Step 1: Apply Filters" at bounding box center [642, 101] width 1122 height 15
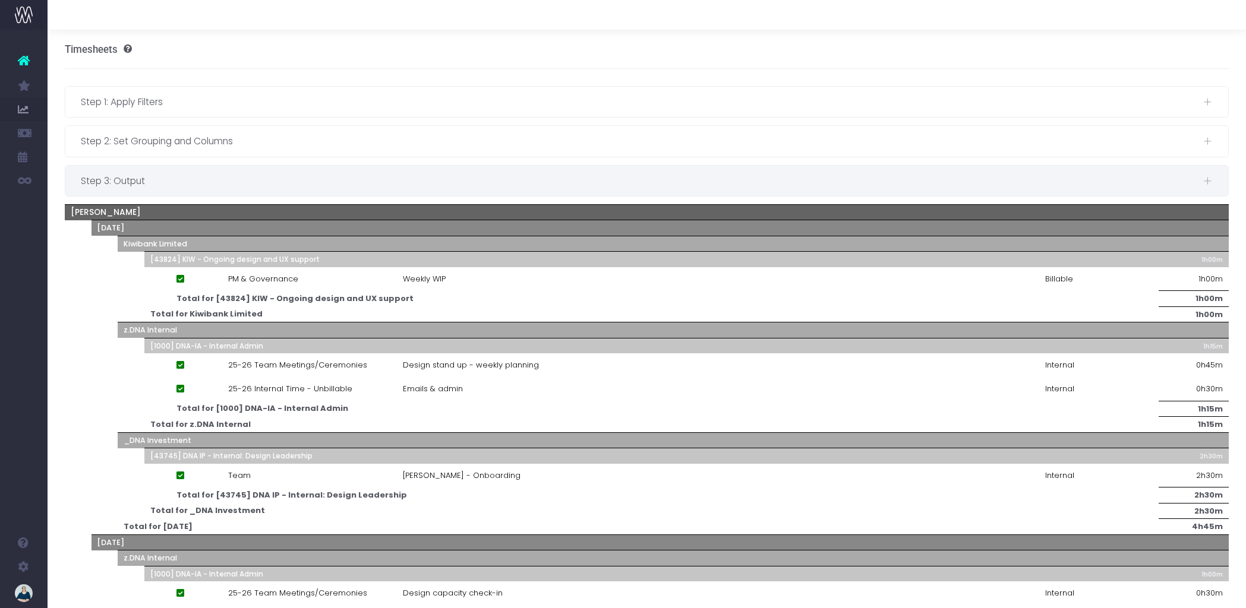
click at [282, 180] on span "Step 3: Output" at bounding box center [642, 180] width 1122 height 15
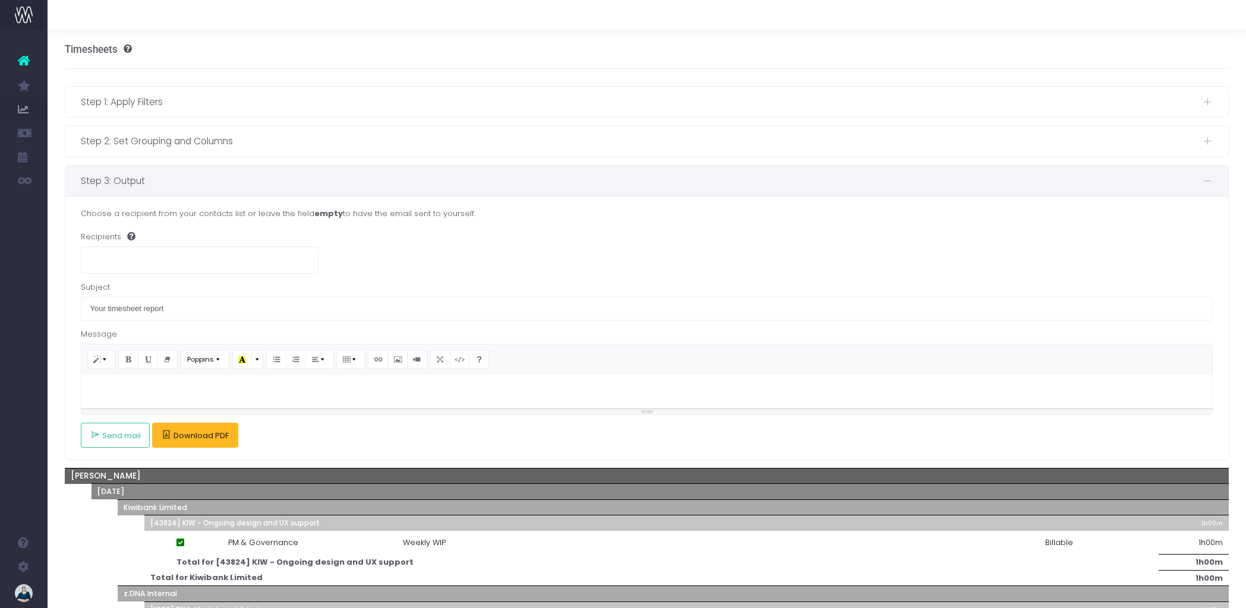
click at [198, 443] on button "Download PDF" at bounding box center [195, 435] width 86 height 25
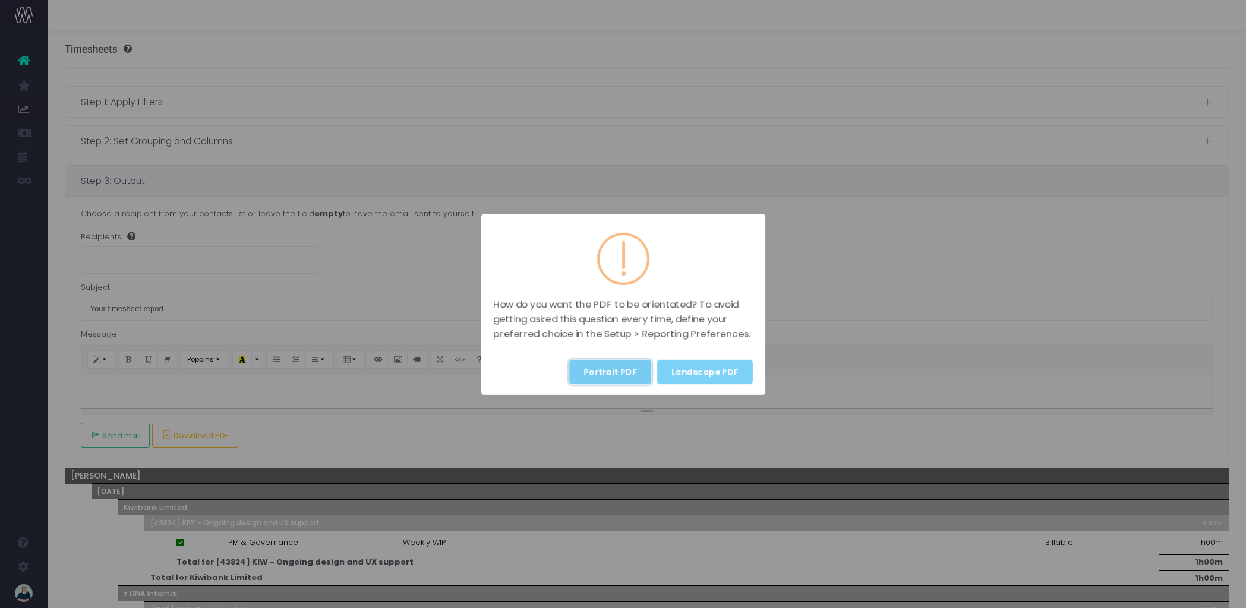
click at [626, 367] on button "Portrait PDF" at bounding box center [610, 372] width 82 height 24
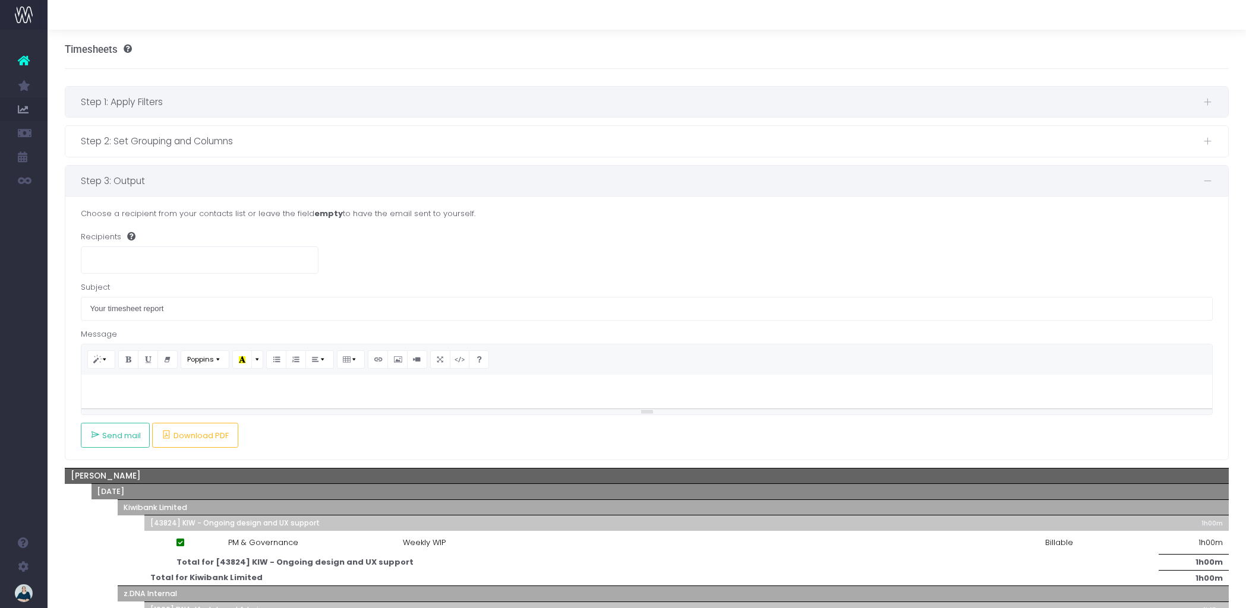
click at [169, 97] on span "Step 1: Apply Filters" at bounding box center [642, 101] width 1122 height 15
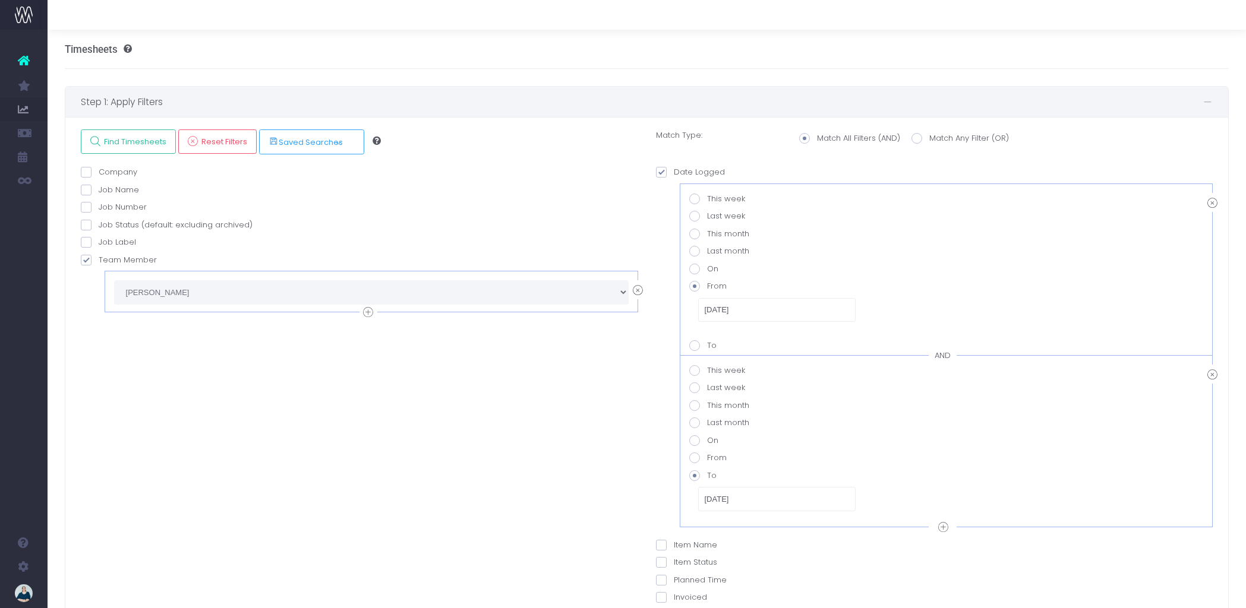
click at [640, 290] on icon at bounding box center [638, 290] width 10 height 15
click at [90, 261] on span at bounding box center [86, 260] width 11 height 11
click at [99, 261] on input "Team Member" at bounding box center [103, 258] width 8 height 8
checkbox input "true"
click at [153, 297] on select "echo " "; Alex Saelens Anais Ardid Anna-Marie Antipas Brendan Marshall Cameron …" at bounding box center [371, 292] width 514 height 24
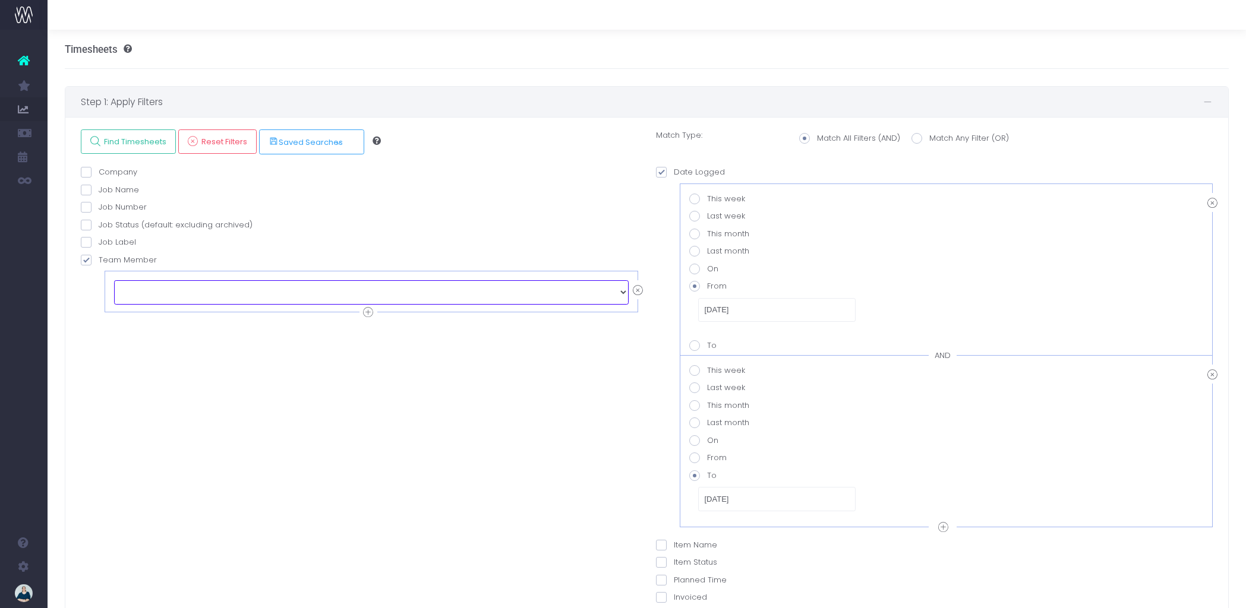
select select "129124"
click at [638, 292] on icon at bounding box center [638, 290] width 10 height 15
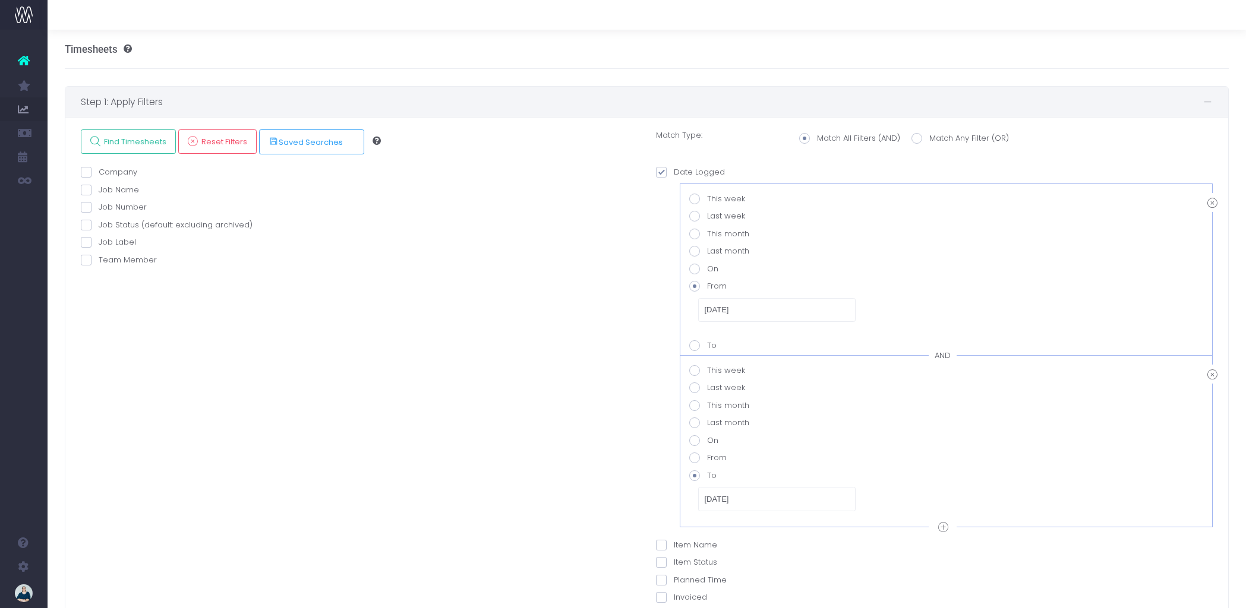
click at [89, 265] on label "Team Member" at bounding box center [119, 260] width 76 height 12
click at [94, 262] on label "Team Member" at bounding box center [119, 260] width 76 height 12
click at [99, 262] on input "Team Member" at bounding box center [103, 258] width 8 height 8
checkbox input "true"
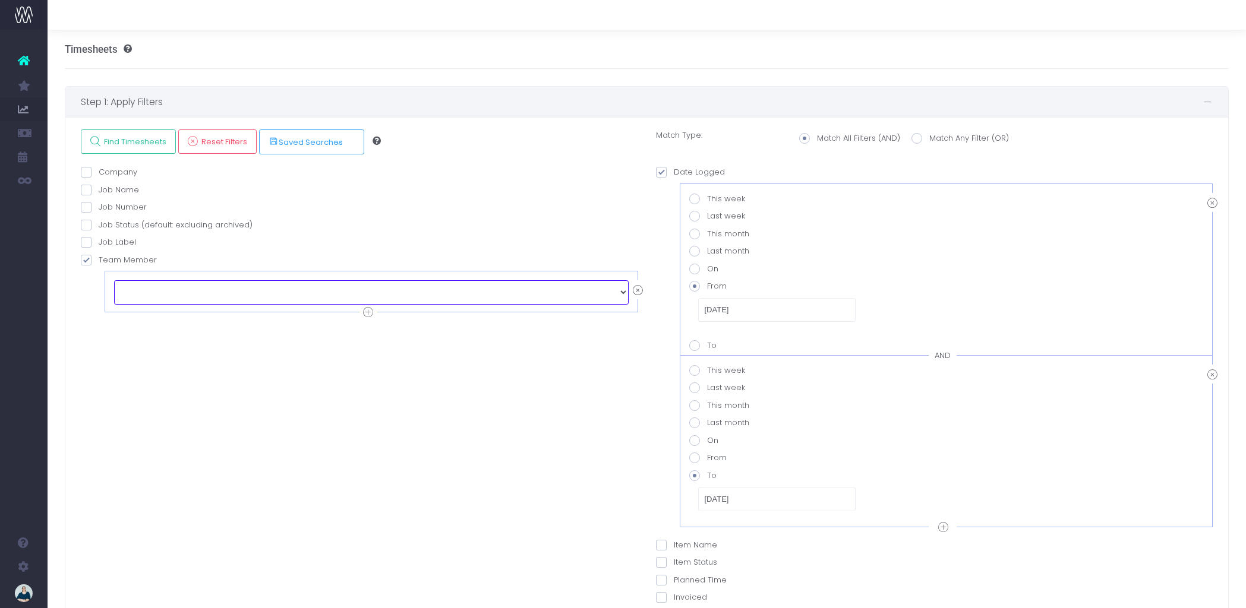
click at [174, 285] on select "echo " "; Alex Saelens Anais Ardid Anna-Marie Antipas Brendan Marshall Cameron …" at bounding box center [371, 292] width 514 height 24
select select "129127"
click at [132, 146] on span "Find Timesheets" at bounding box center [133, 142] width 67 height 10
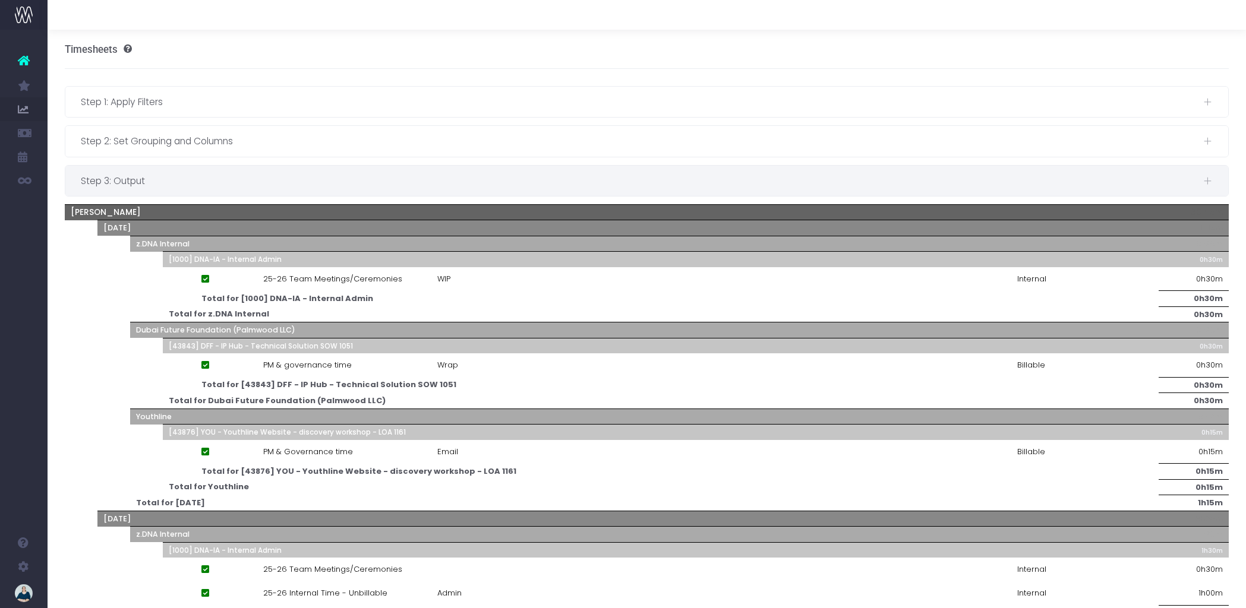
click at [221, 178] on span "Step 3: Output" at bounding box center [642, 180] width 1122 height 15
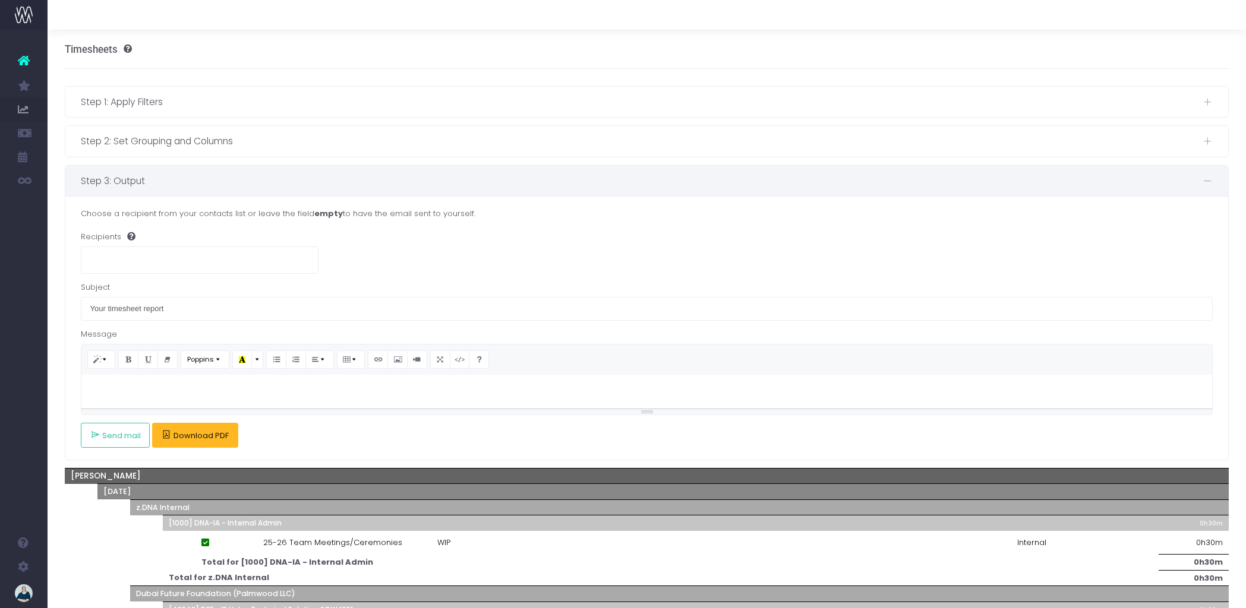
click at [200, 438] on span "Download PDF" at bounding box center [200, 436] width 55 height 10
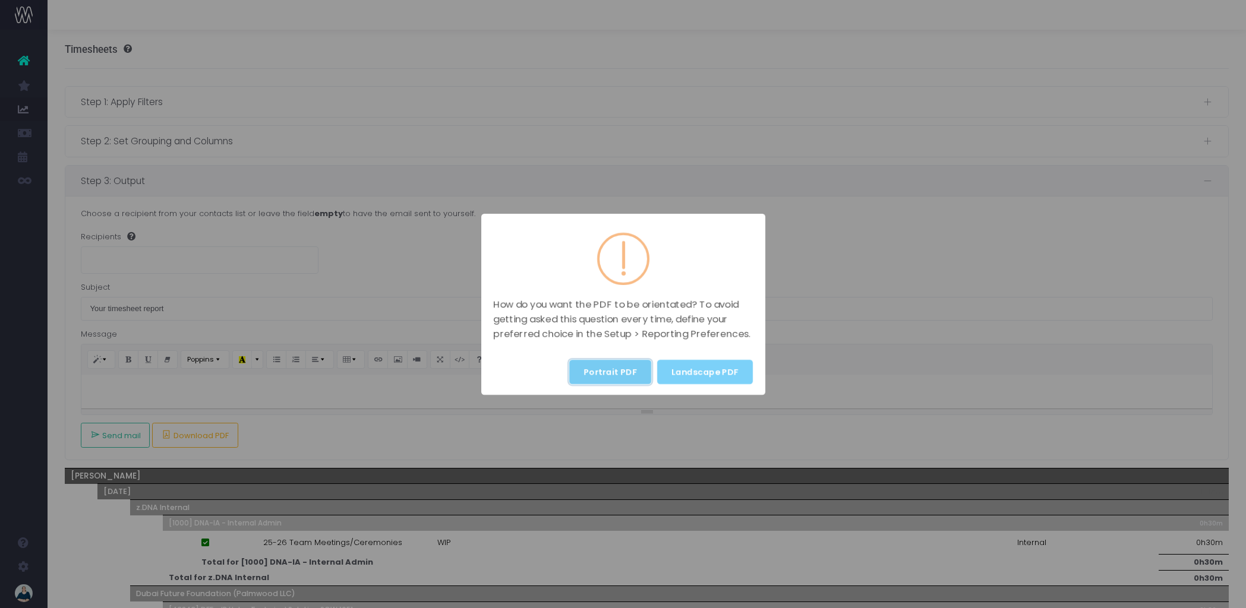
click at [611, 376] on button "Portrait PDF" at bounding box center [610, 372] width 82 height 24
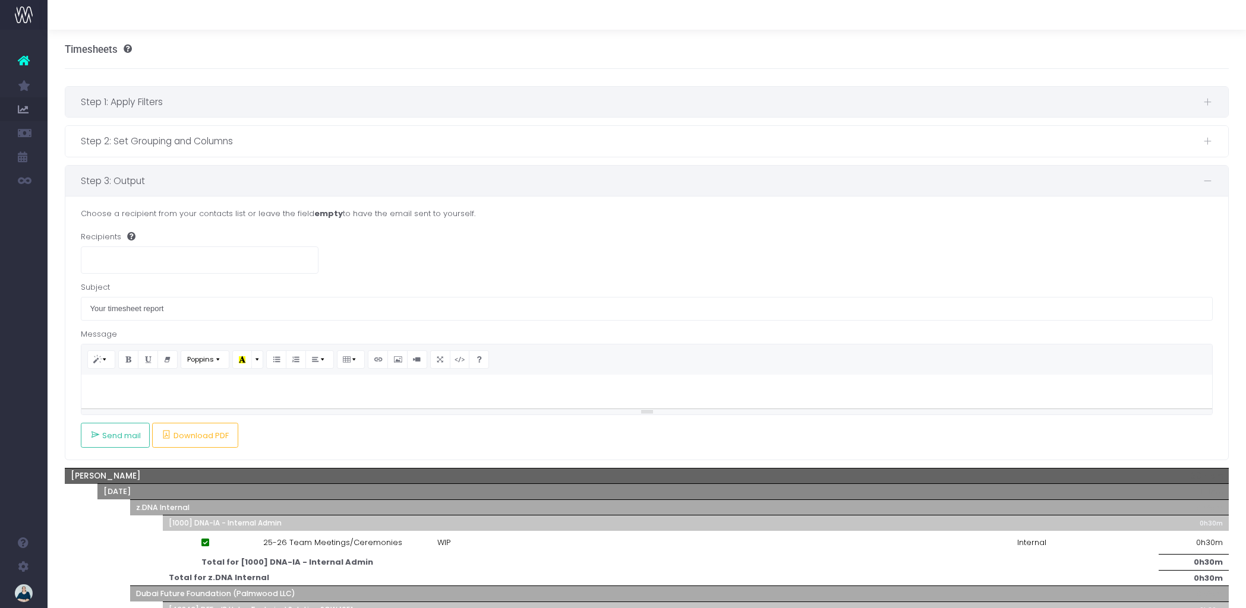
click at [209, 106] on span "Step 1: Apply Filters" at bounding box center [642, 101] width 1122 height 15
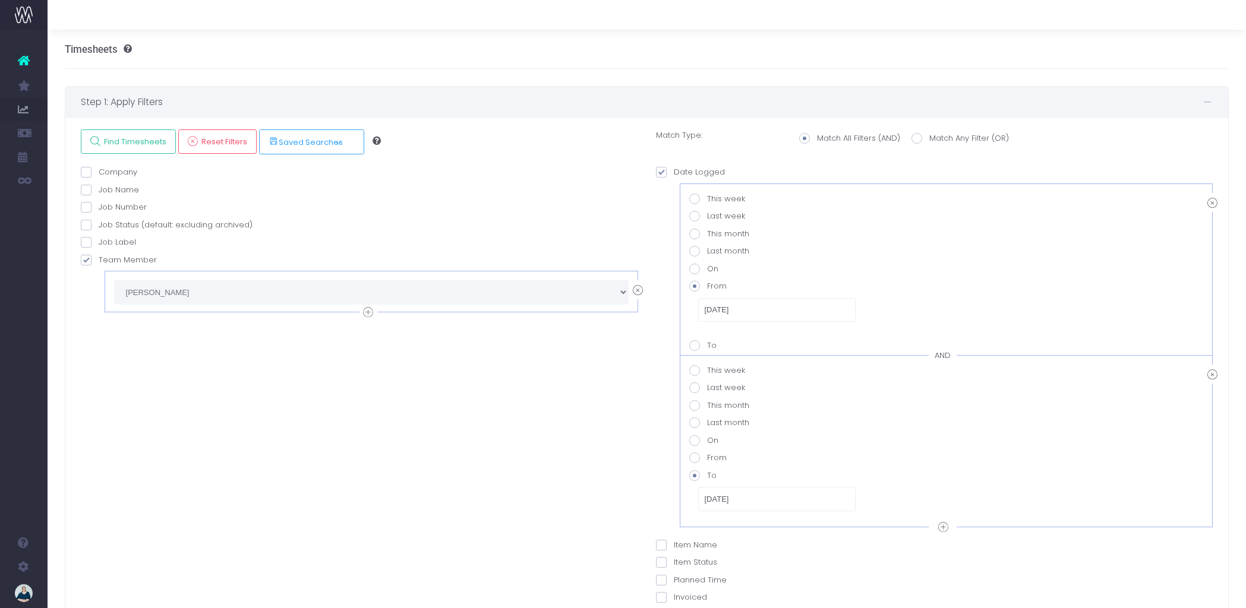
click at [639, 290] on icon at bounding box center [638, 290] width 10 height 15
click at [84, 263] on span at bounding box center [86, 260] width 11 height 11
click at [99, 262] on input "Team Member" at bounding box center [103, 258] width 8 height 8
checkbox input "true"
click at [159, 293] on select "echo " "; Alex Saelens Anais Ardid Anna-Marie Antipas Brendan Marshall Cameron …" at bounding box center [371, 292] width 514 height 24
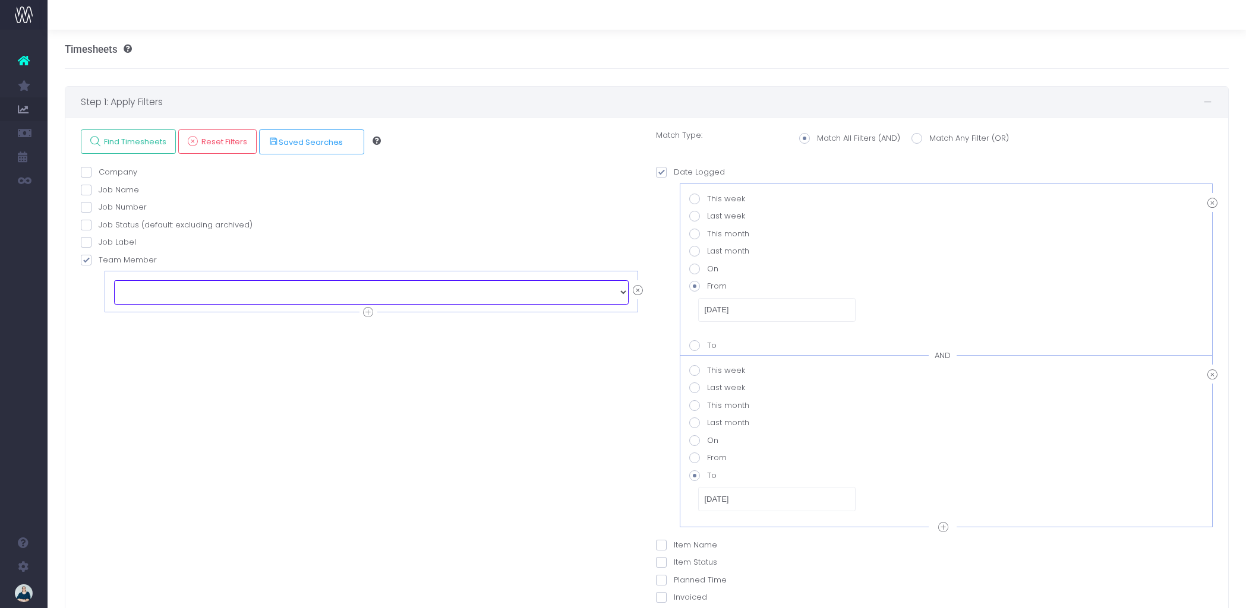
select select "128686"
click at [118, 144] on span "Find Timesheets" at bounding box center [133, 142] width 67 height 10
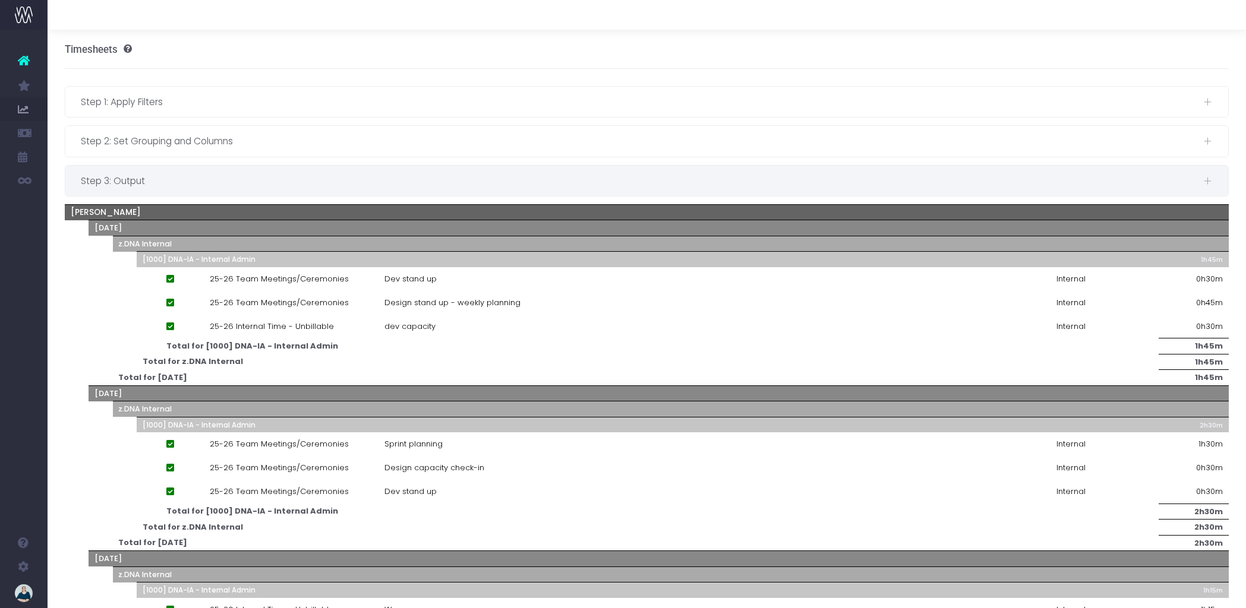
click at [196, 183] on span "Step 3: Output" at bounding box center [642, 180] width 1122 height 15
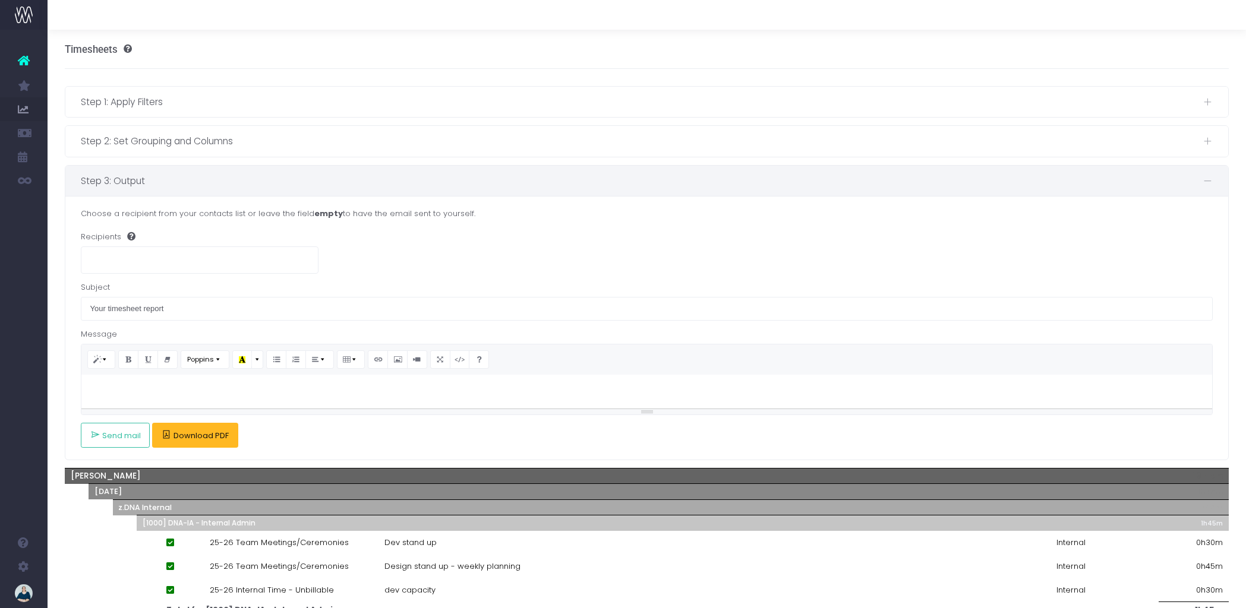
click at [200, 432] on span "Download PDF" at bounding box center [200, 436] width 55 height 10
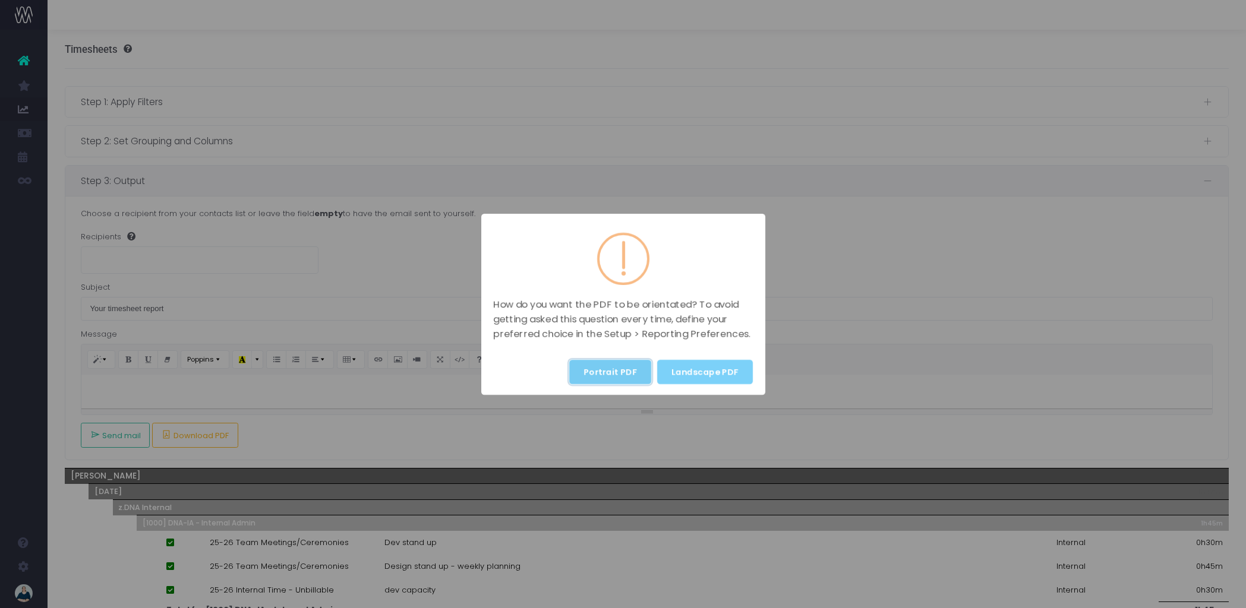
click at [612, 371] on button "Portrait PDF" at bounding box center [610, 372] width 82 height 24
